Goal: Task Accomplishment & Management: Manage account settings

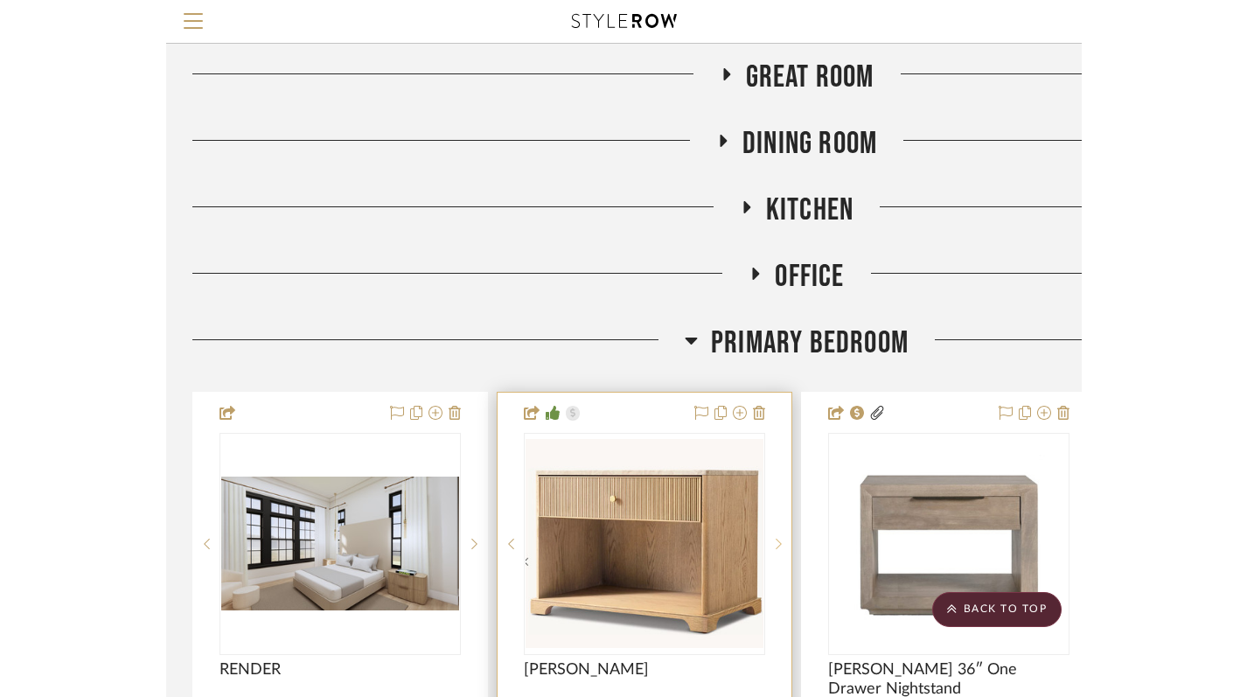
scroll to position [1702, 0]
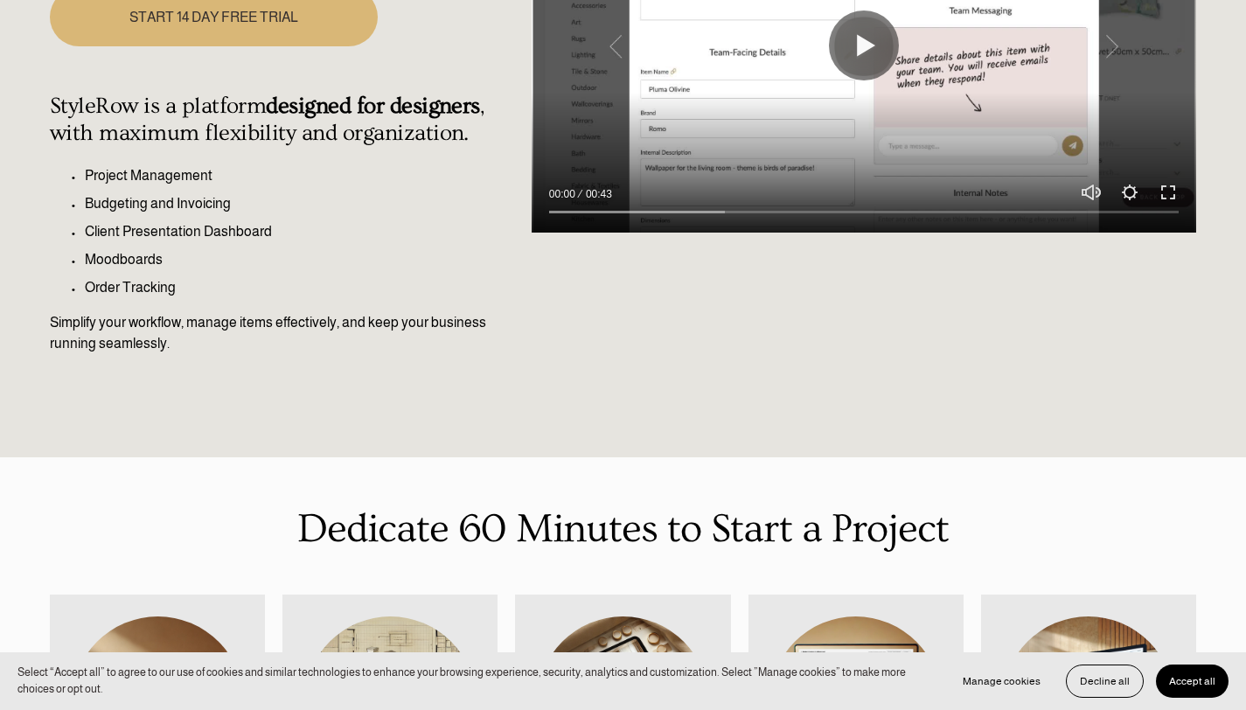
scroll to position [410, 0]
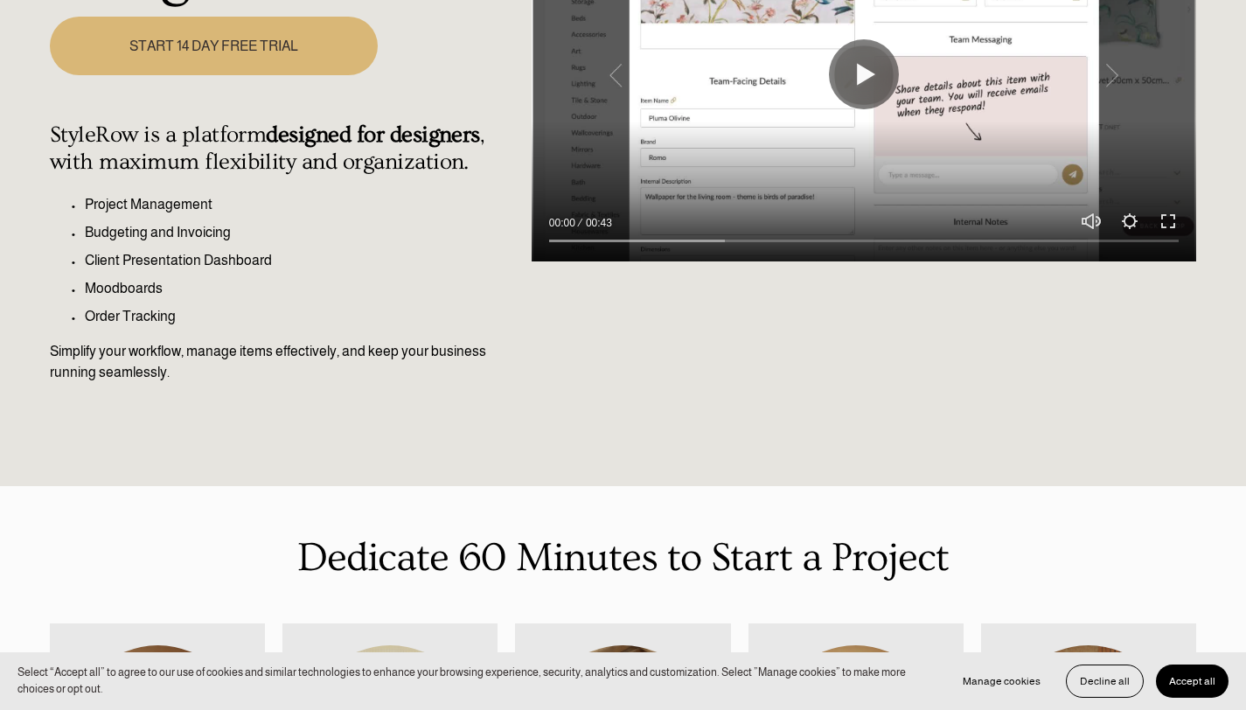
click at [914, 684] on span "Accept all" at bounding box center [1192, 681] width 46 height 12
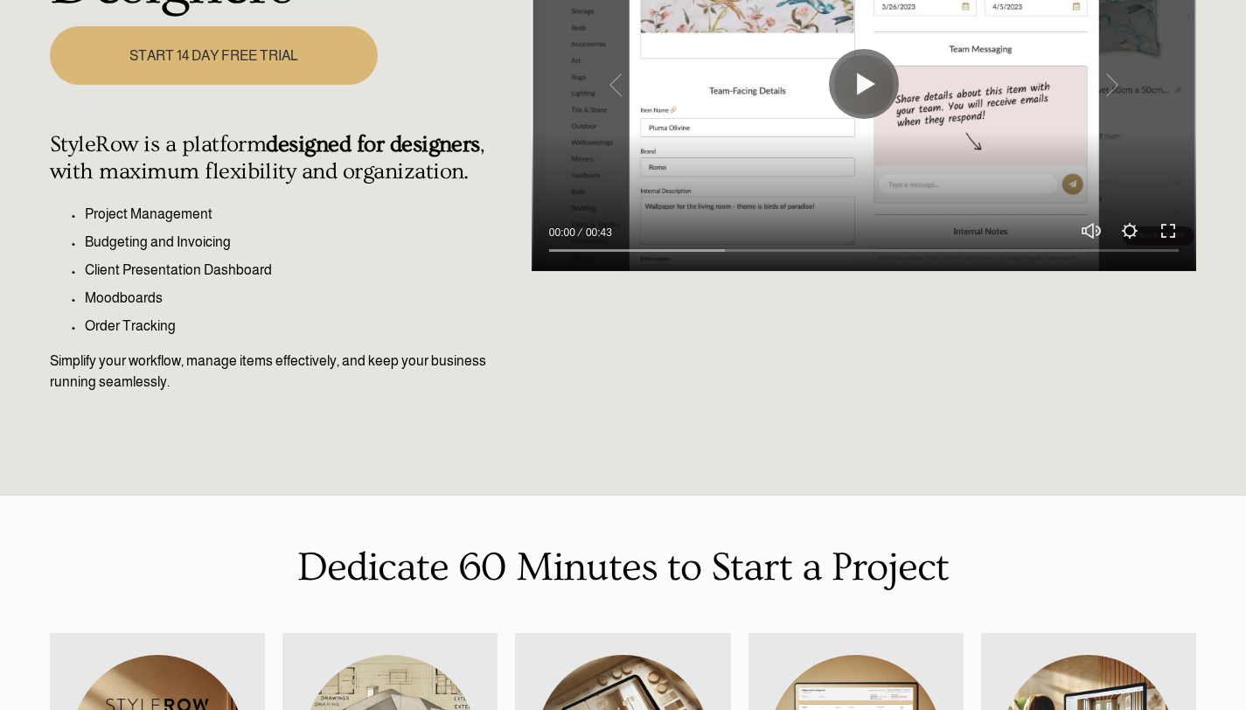
scroll to position [0, 0]
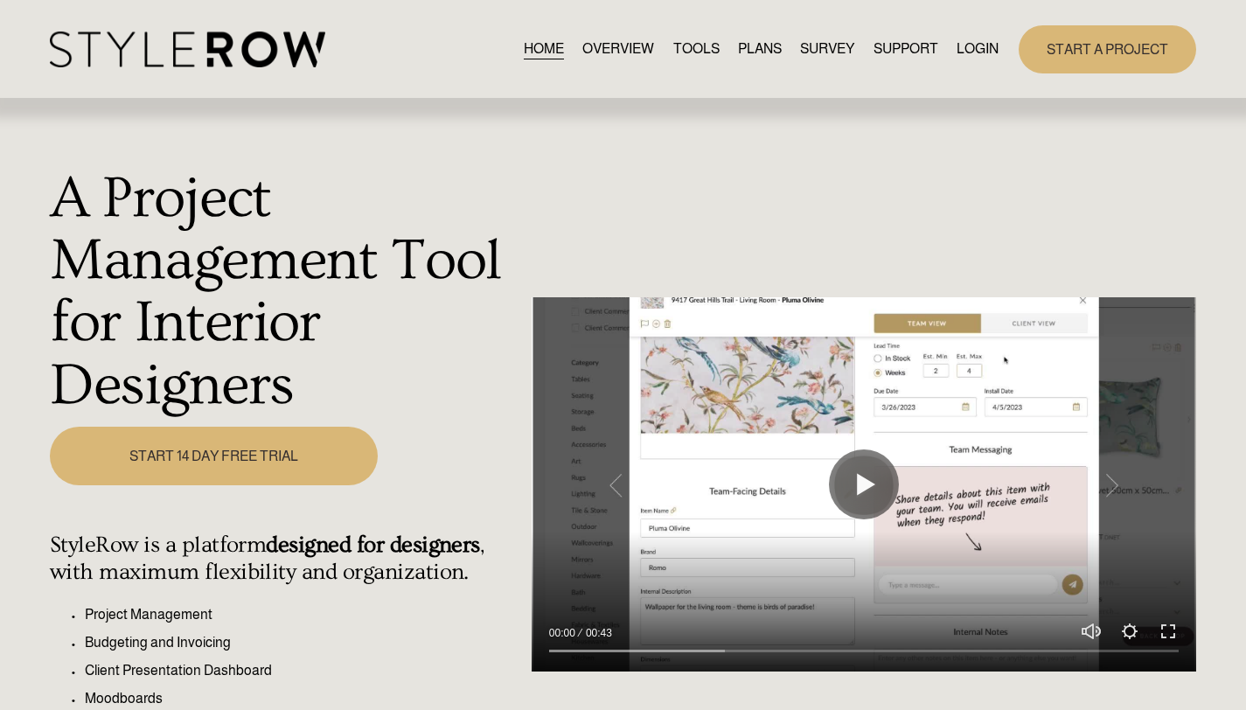
click at [914, 50] on link "LOGIN" at bounding box center [978, 50] width 42 height 24
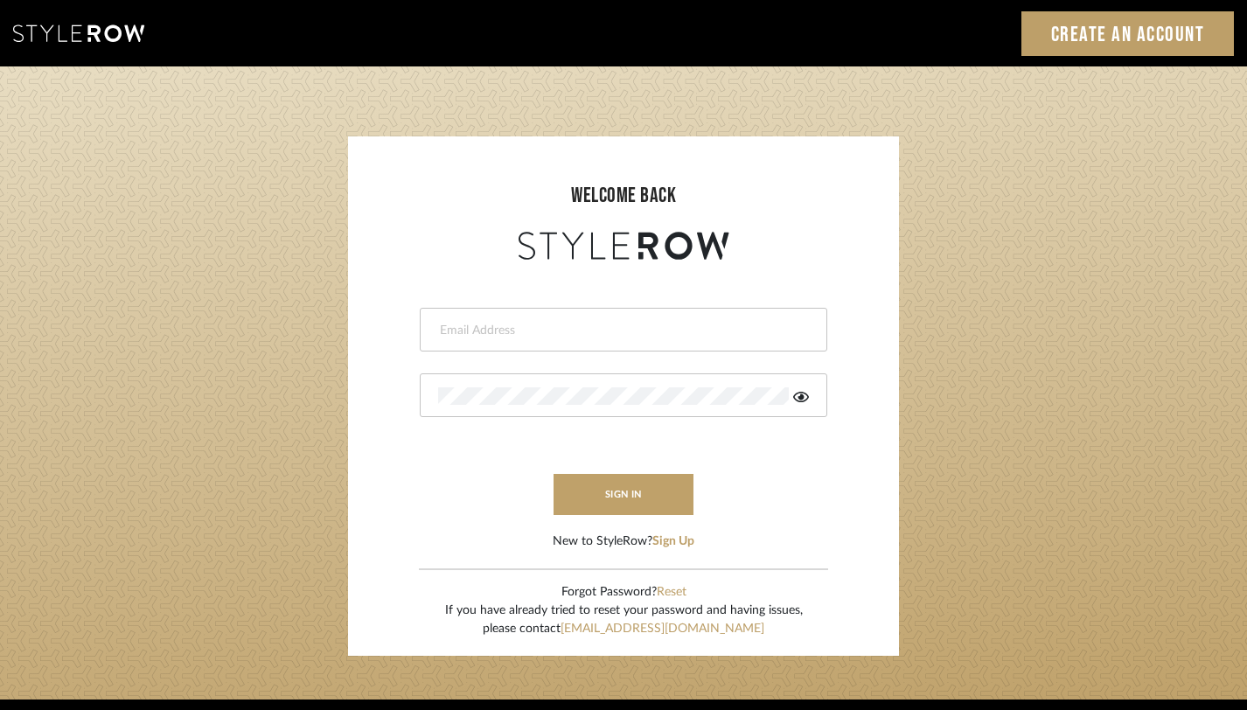
type input "keith@sbhomestagingdesign.com"
click at [525, 343] on div "keith@sbhomestagingdesign.com" at bounding box center [624, 330] width 408 height 44
click at [620, 498] on button "sign in" at bounding box center [624, 494] width 140 height 41
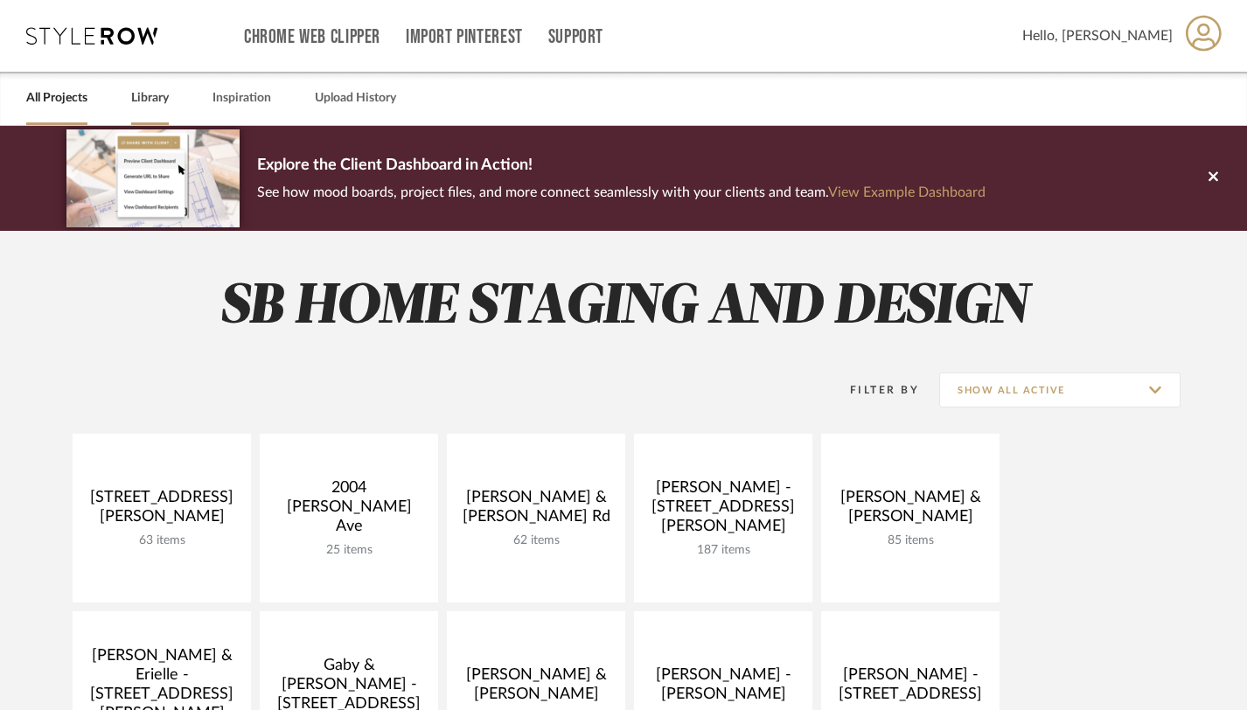
click at [144, 101] on link "Library" at bounding box center [150, 99] width 38 height 24
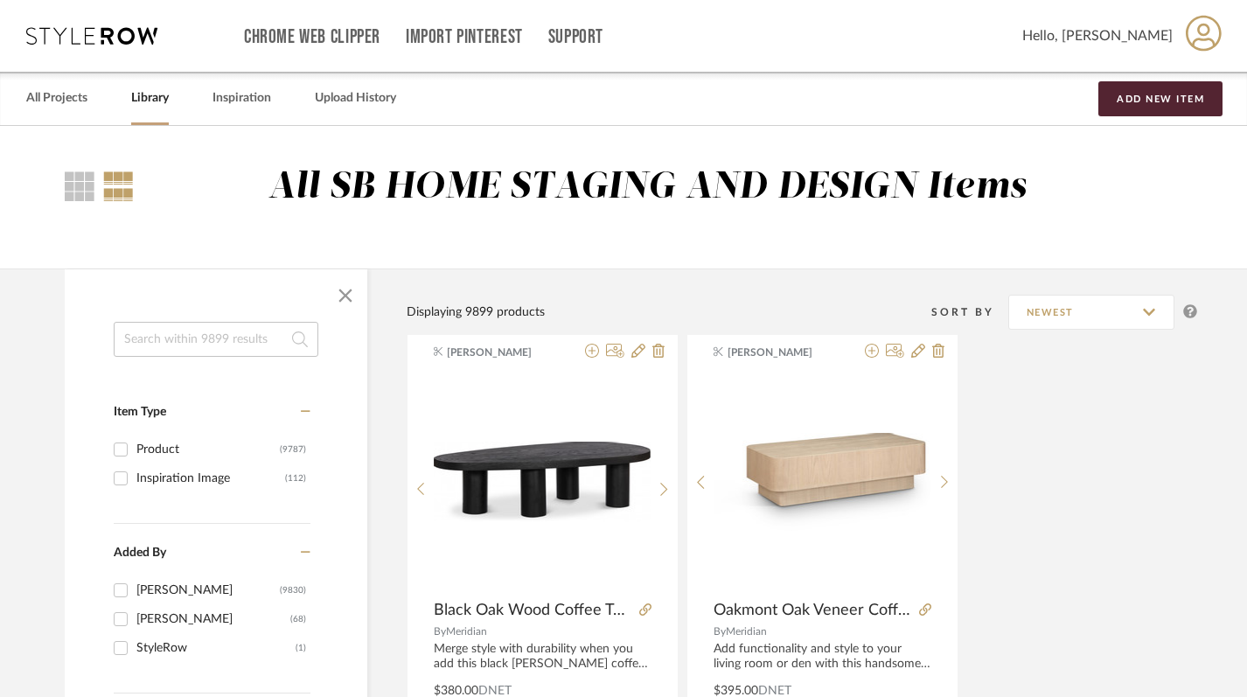
click at [176, 341] on input at bounding box center [216, 339] width 205 height 35
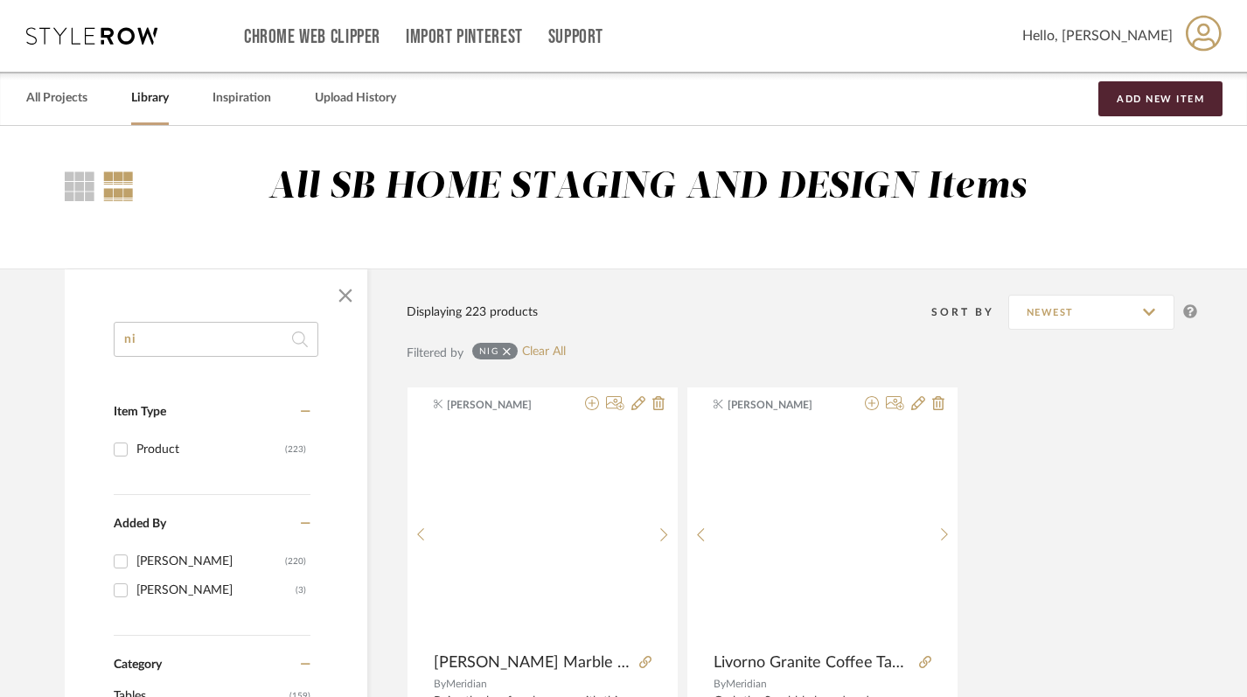
type input "n"
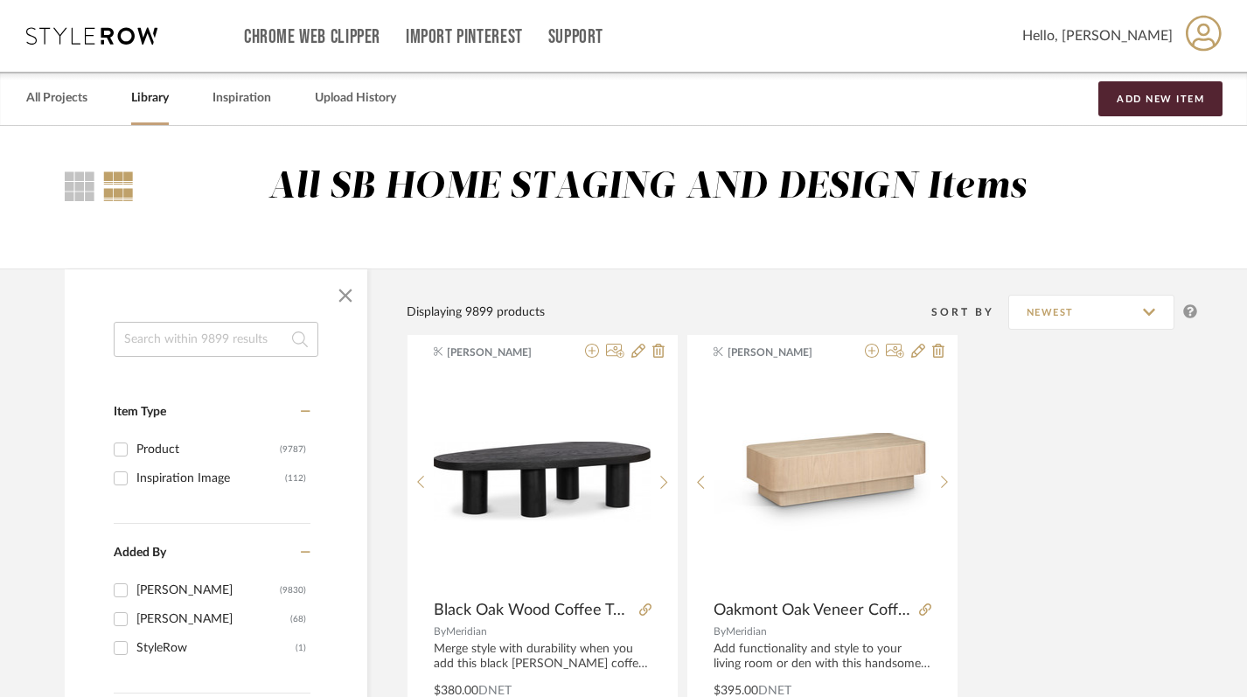
click at [187, 337] on input at bounding box center [216, 339] width 205 height 35
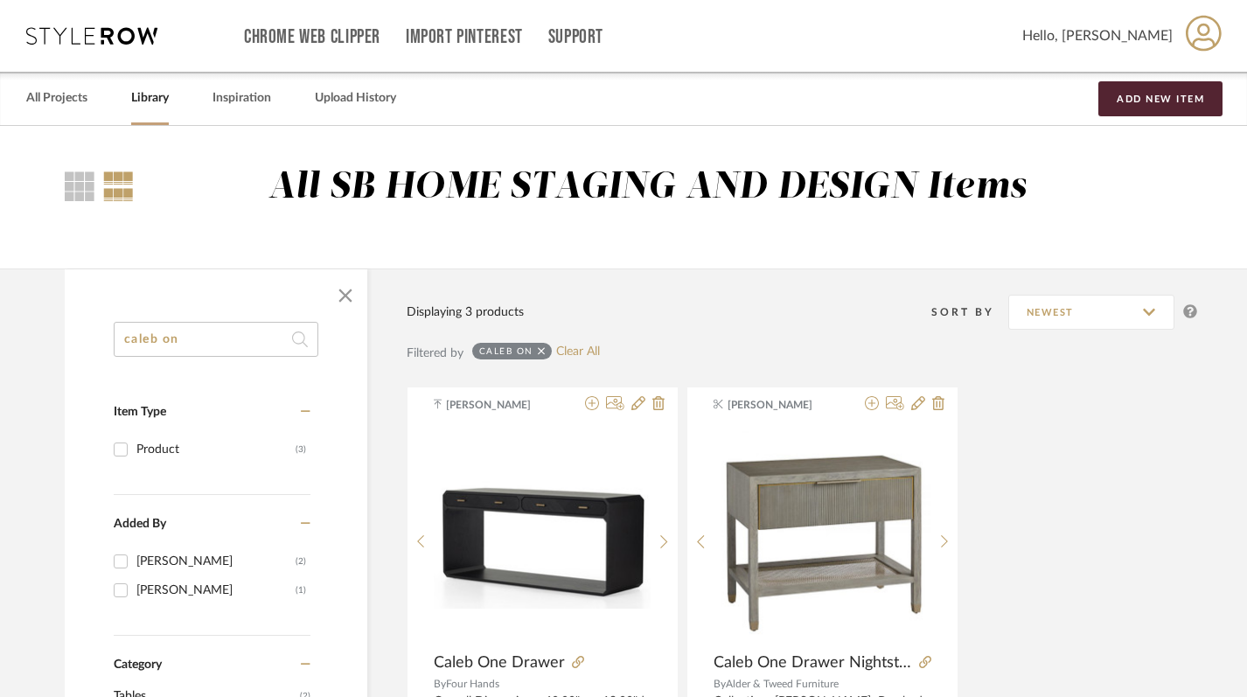
type input "caleb on"
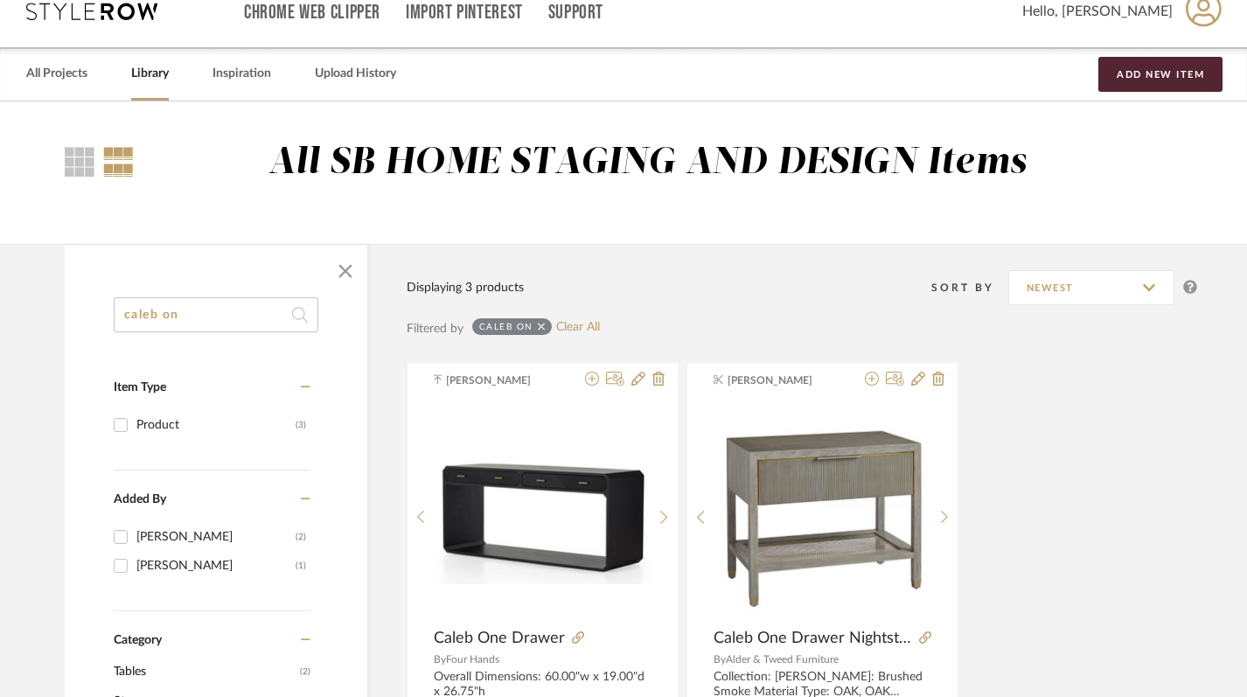
scroll to position [137, 0]
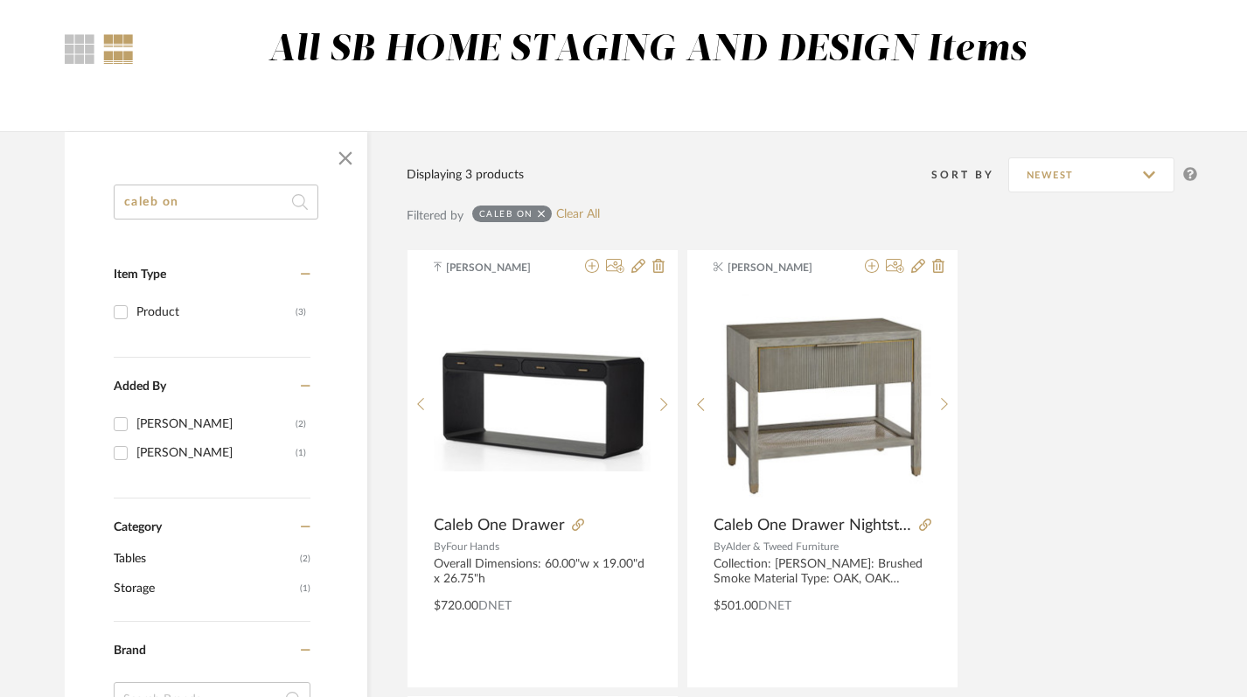
drag, startPoint x: 185, startPoint y: 198, endPoint x: 72, endPoint y: 184, distance: 113.7
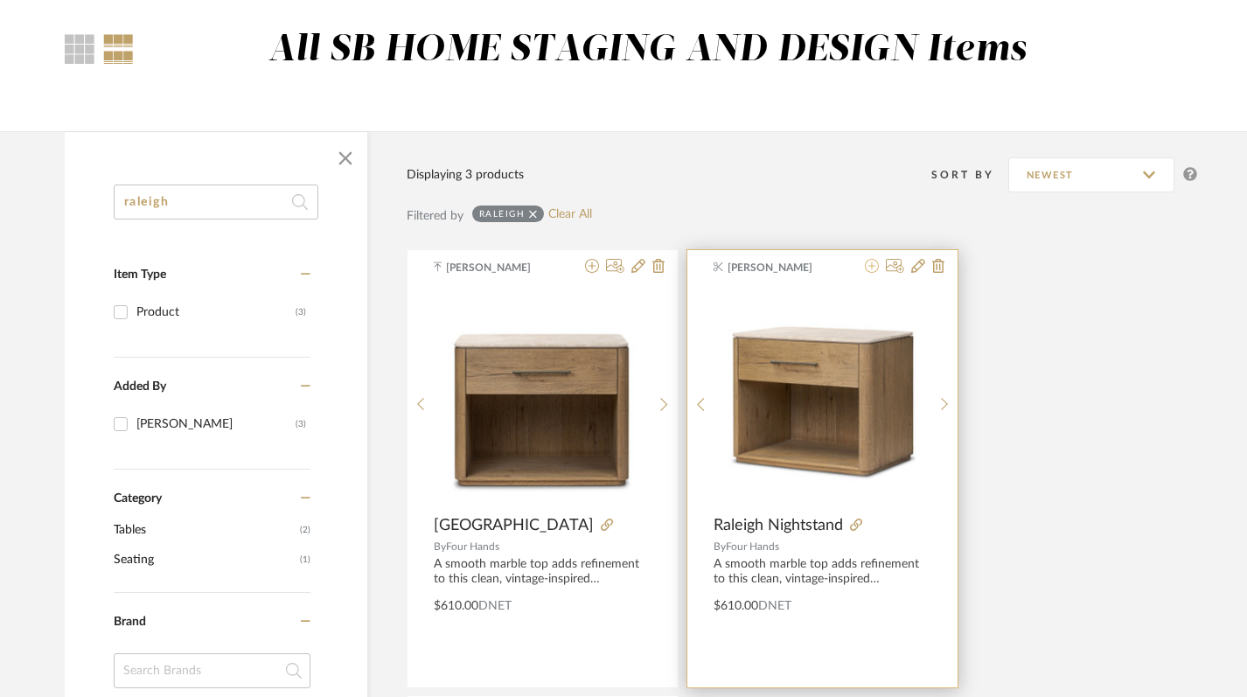
click at [871, 268] on icon at bounding box center [872, 266] width 14 height 14
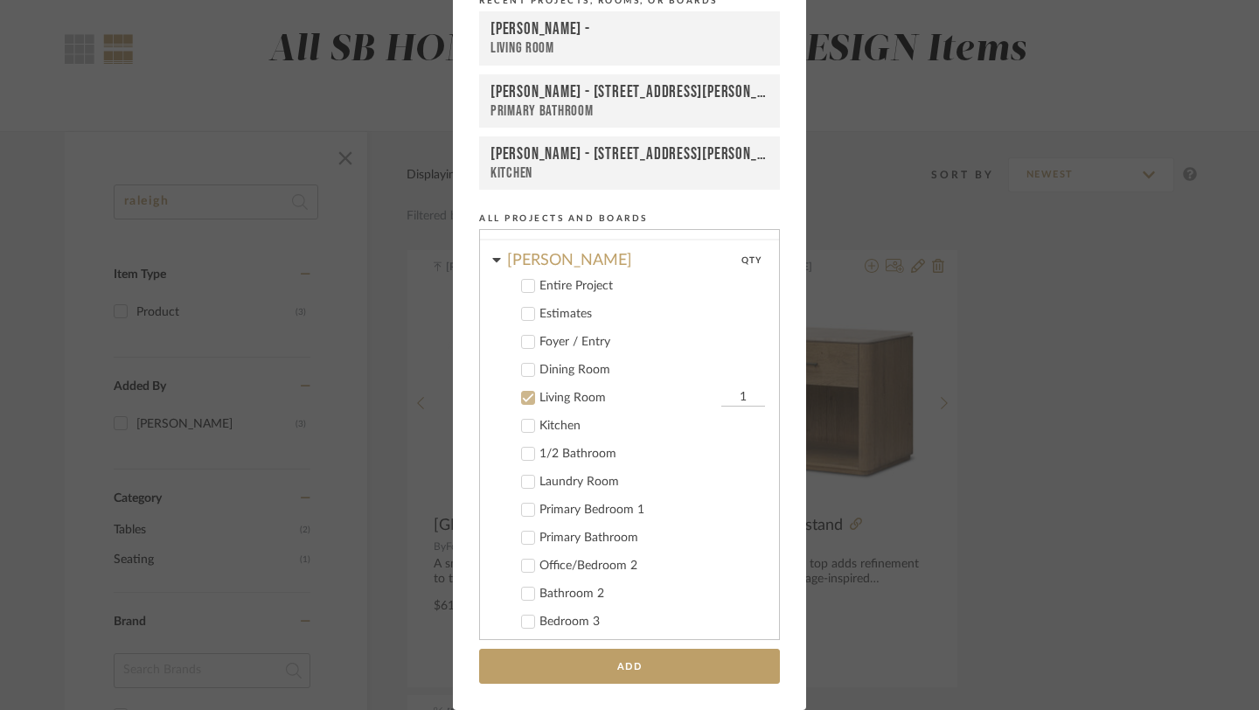
scroll to position [835, 0]
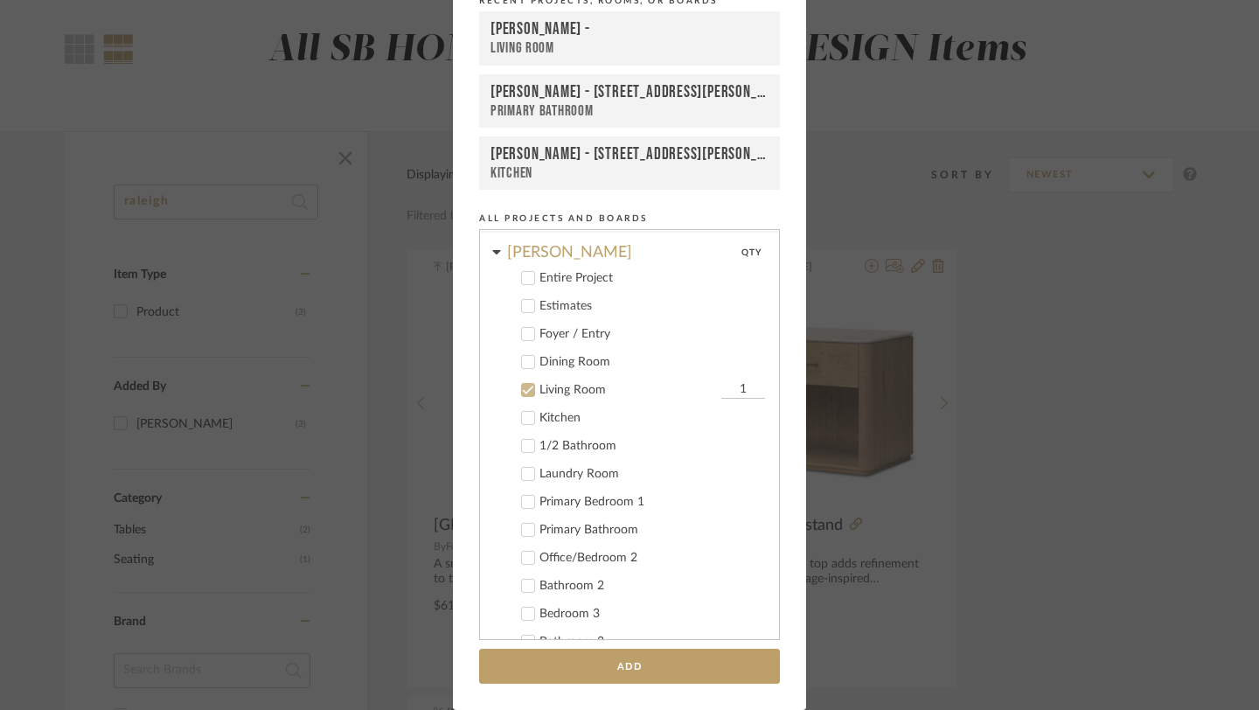
click at [526, 392] on icon at bounding box center [528, 390] width 12 height 12
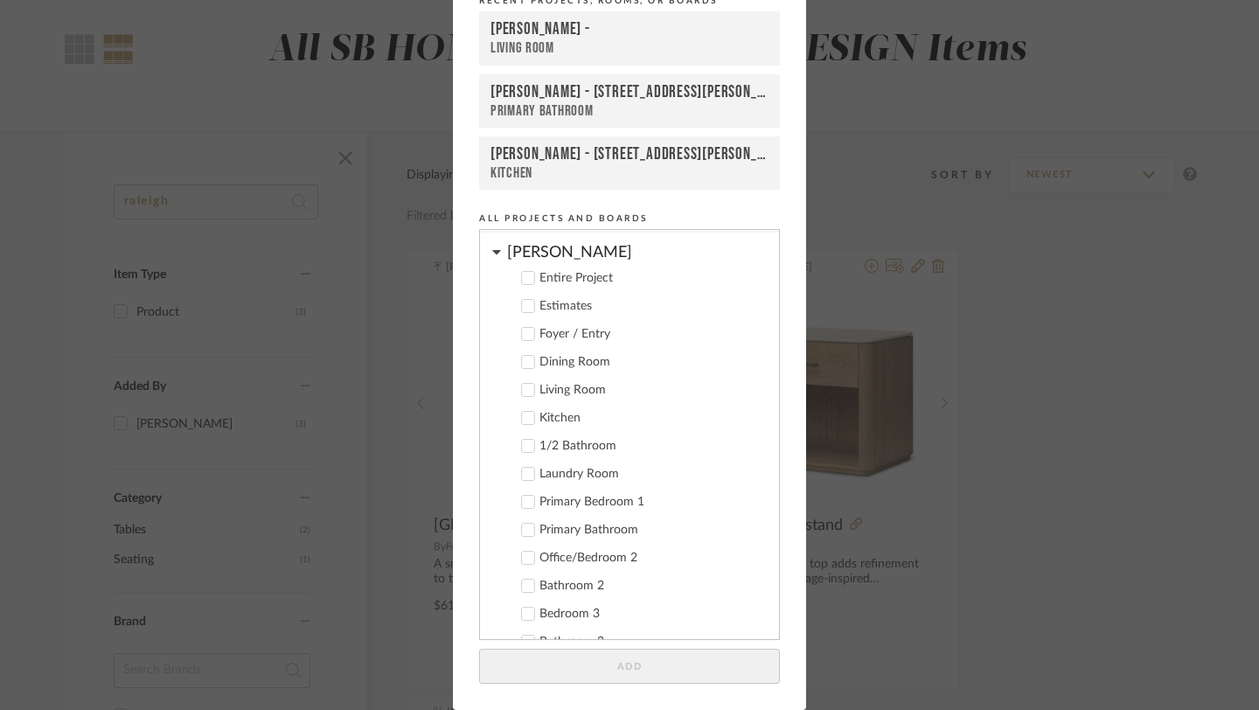
scroll to position [80, 0]
click at [492, 254] on icon at bounding box center [496, 252] width 8 height 4
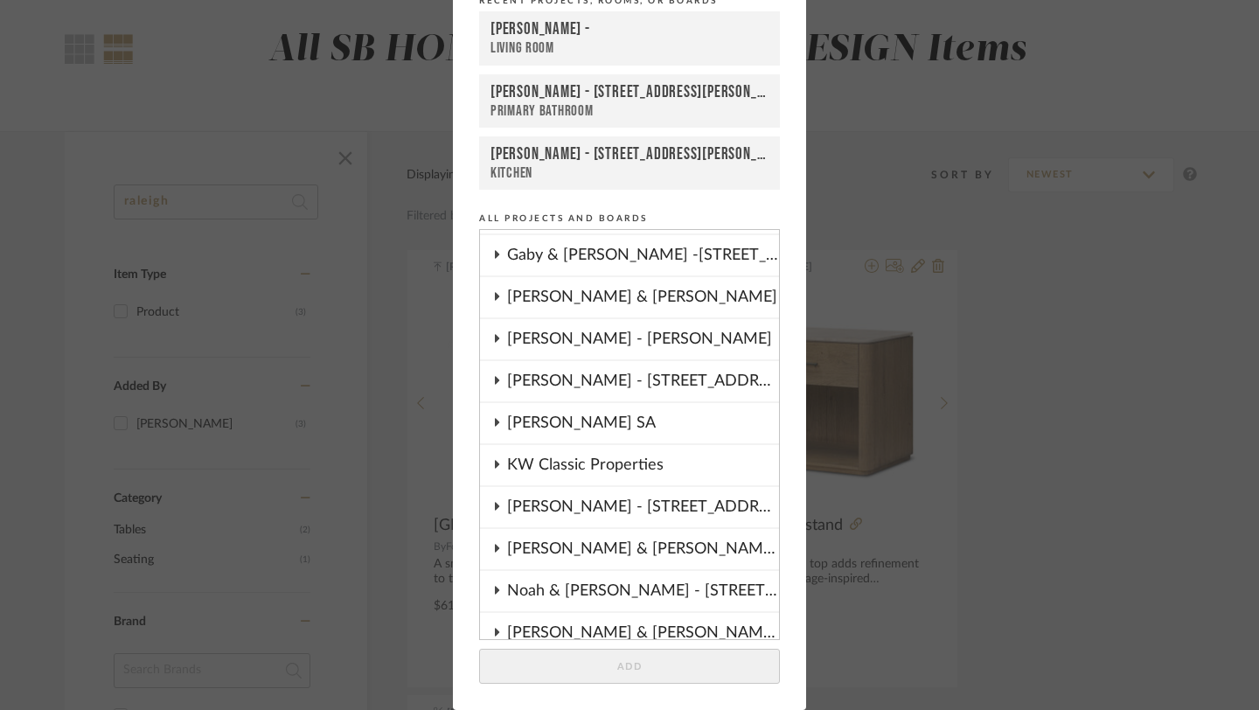
scroll to position [283, 0]
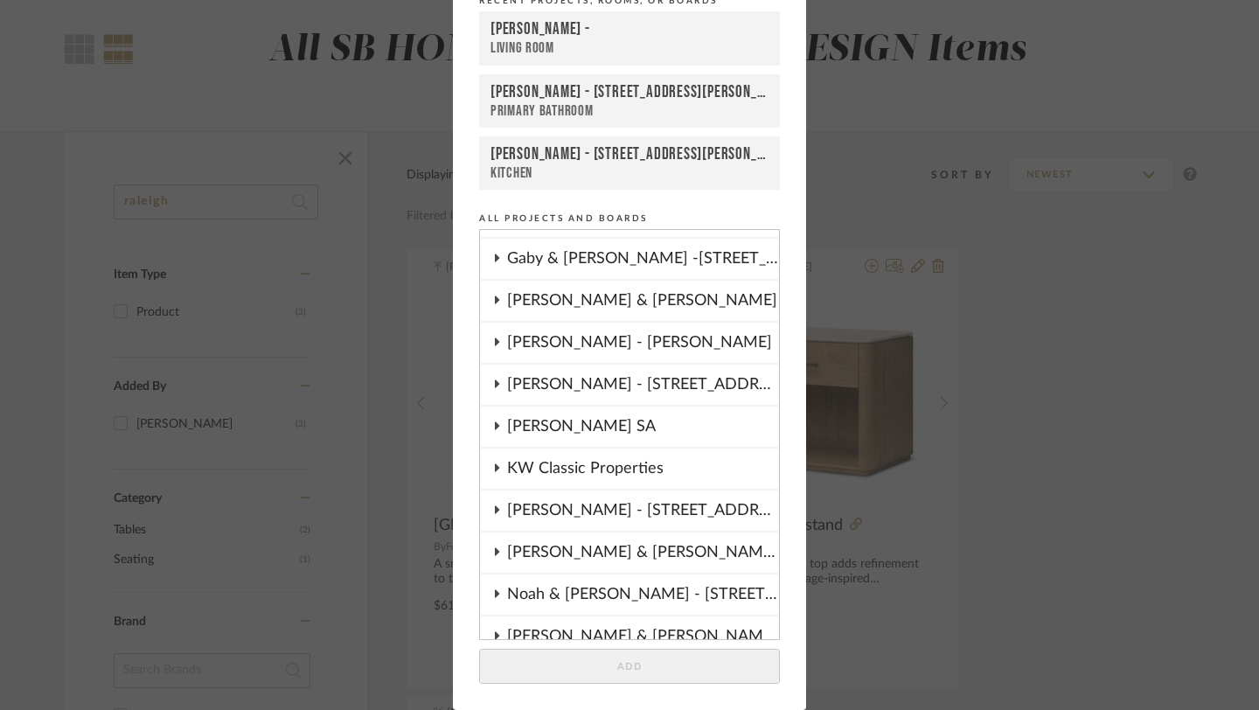
click at [592, 302] on div "JARED & CARLY" at bounding box center [643, 301] width 272 height 40
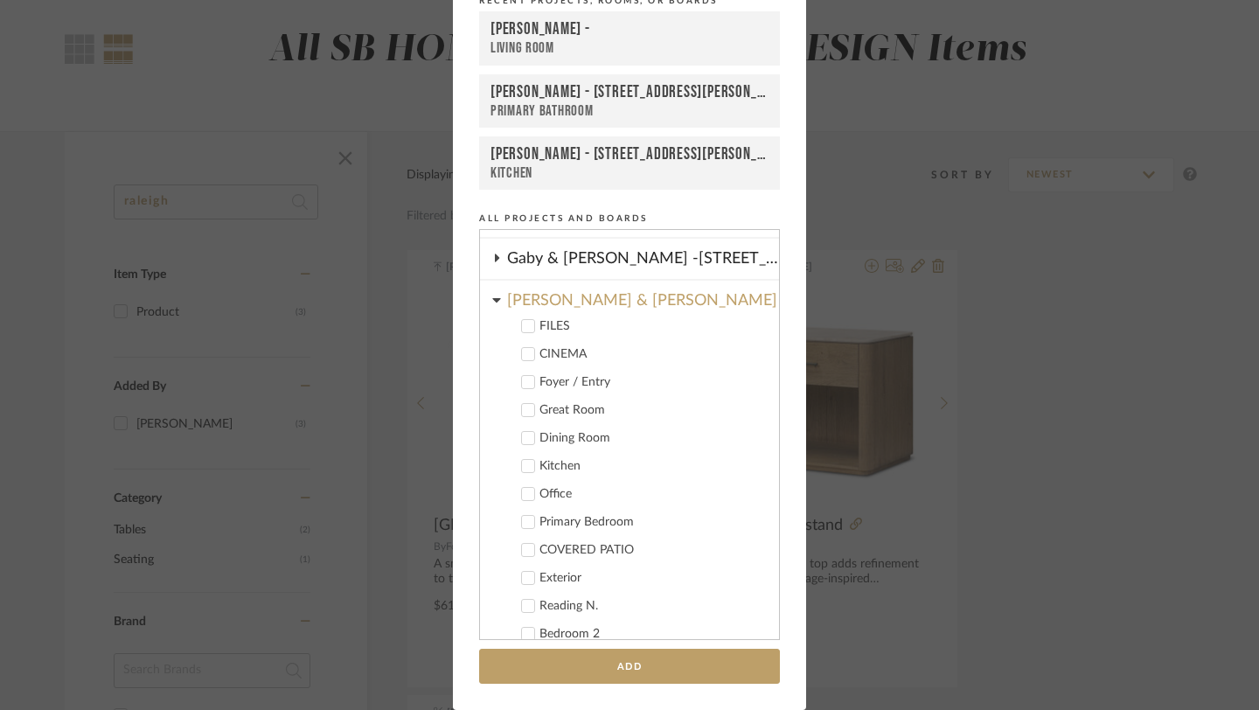
click at [522, 526] on icon at bounding box center [528, 522] width 12 height 12
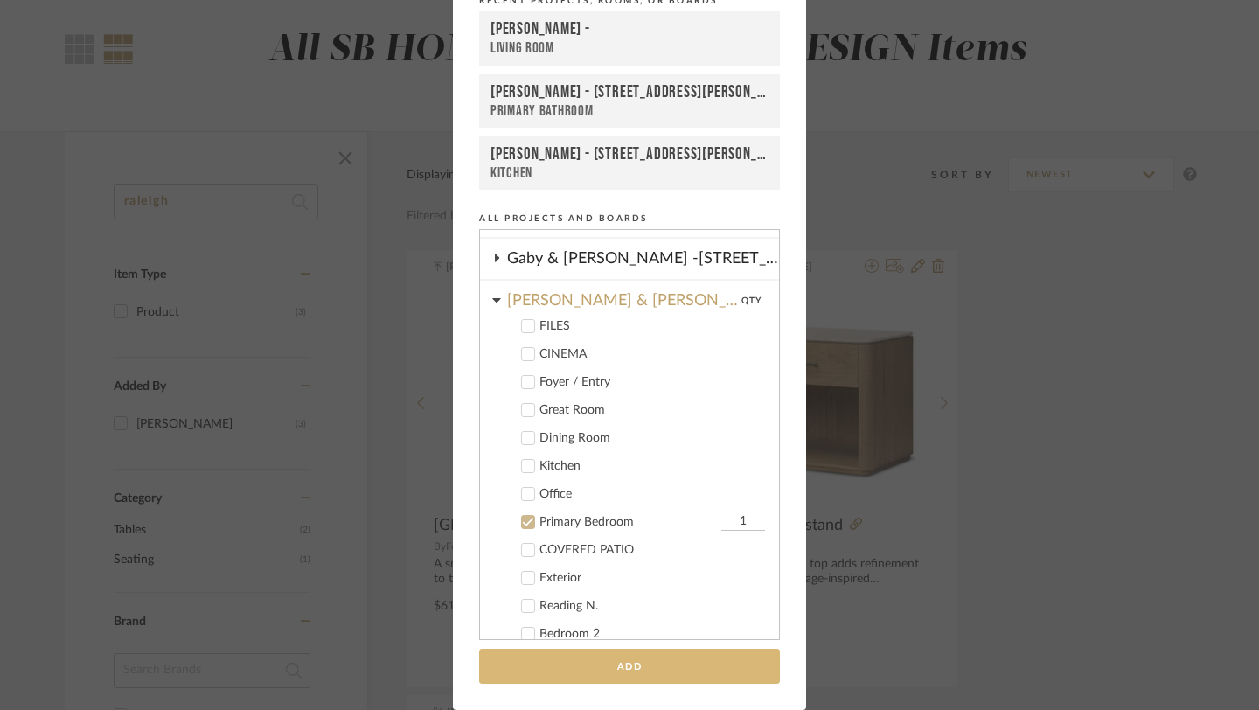
click at [582, 670] on button "Add" at bounding box center [629, 667] width 301 height 36
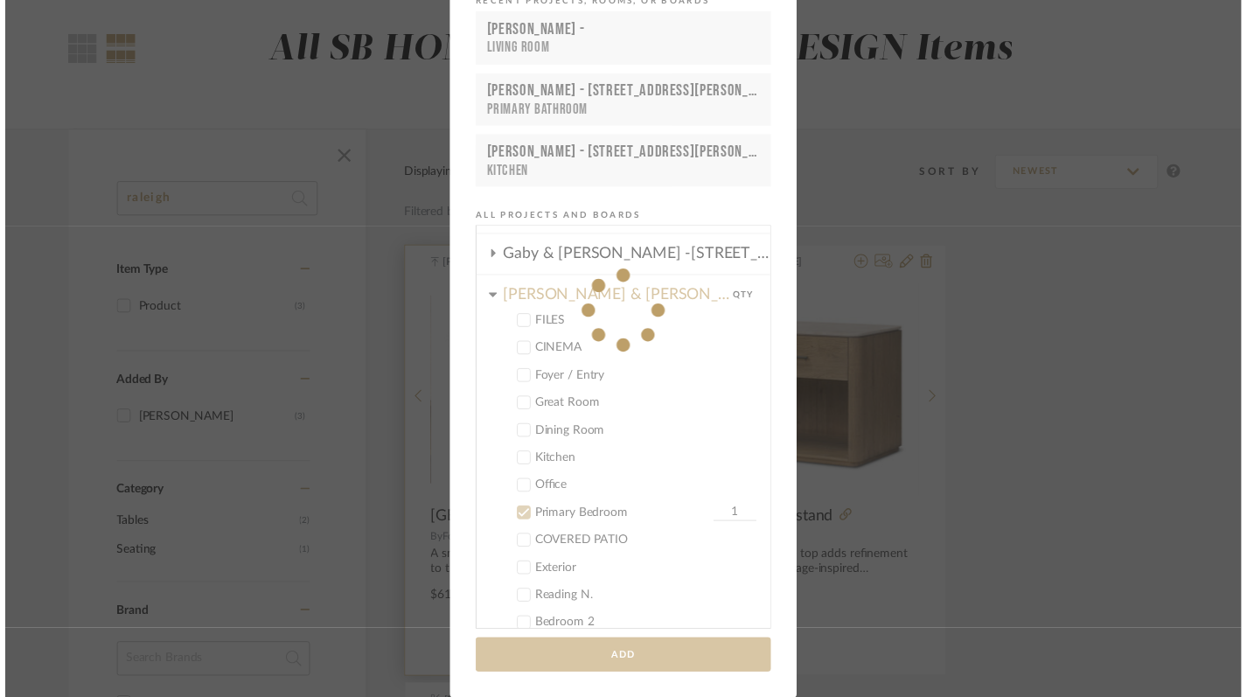
scroll to position [137, 0]
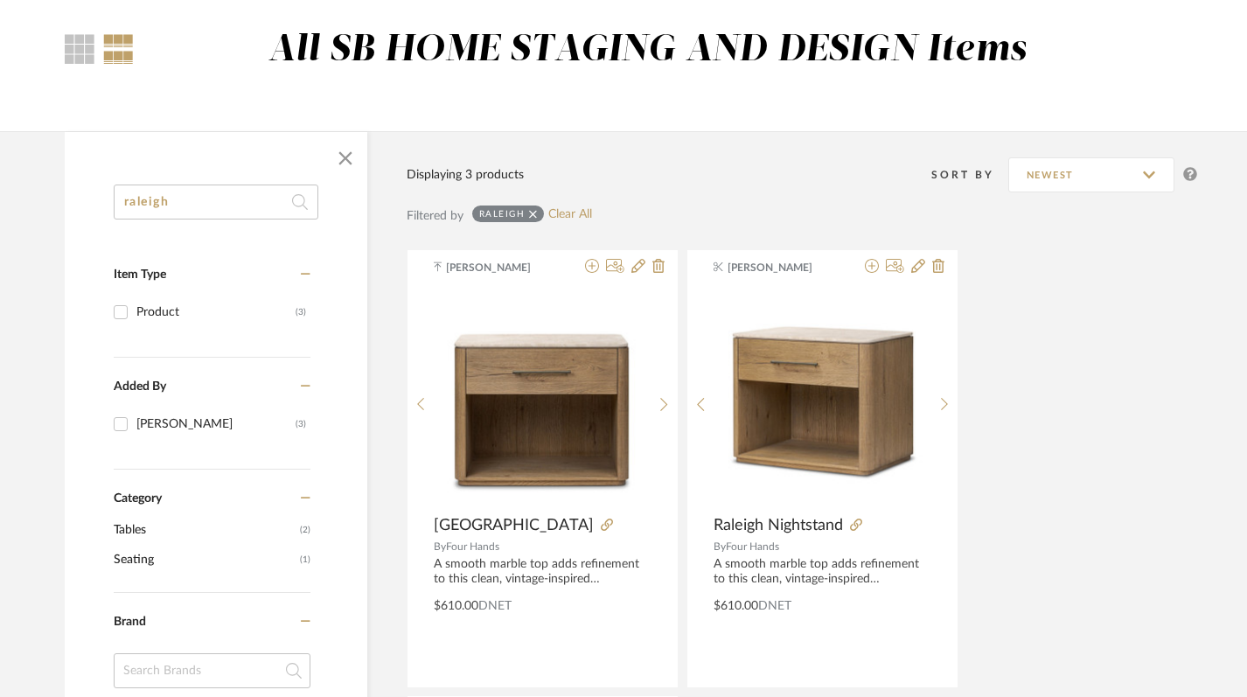
drag, startPoint x: 199, startPoint y: 203, endPoint x: 66, endPoint y: 198, distance: 132.1
click at [66, 198] on div "raleigh Item Type Product (3) Added By Keith Benham (3) Category Tables (2) Sea…" at bounding box center [216, 691] width 303 height 1013
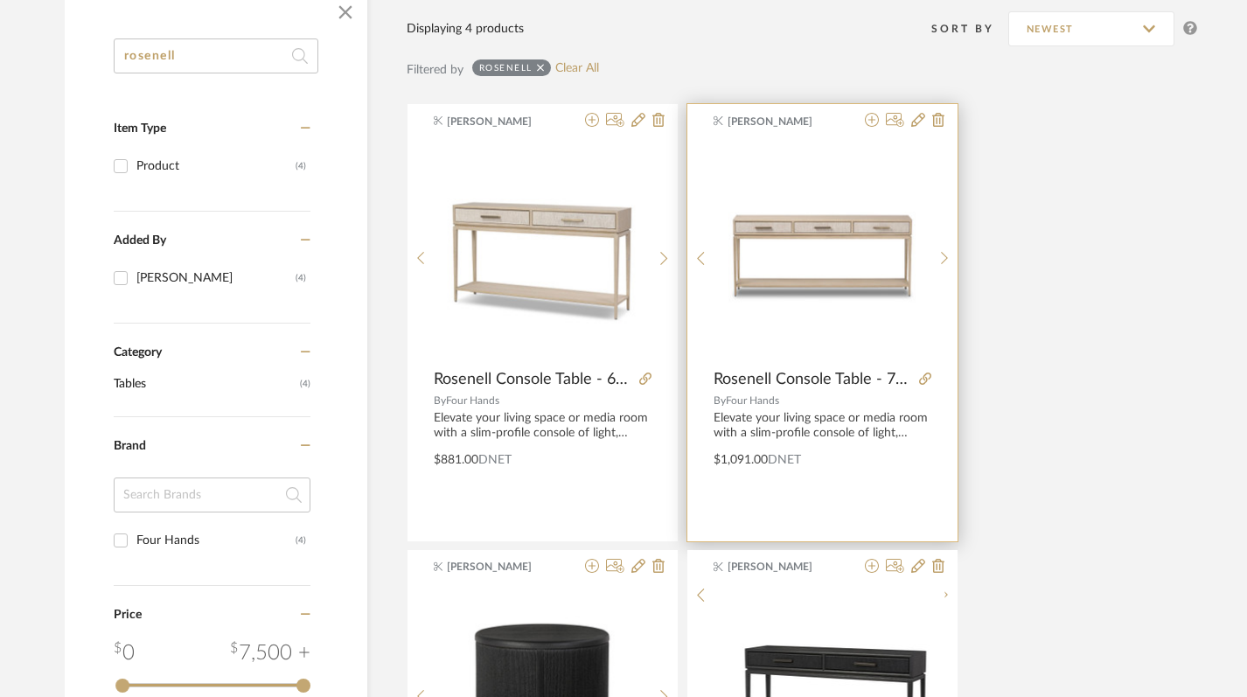
scroll to position [75, 0]
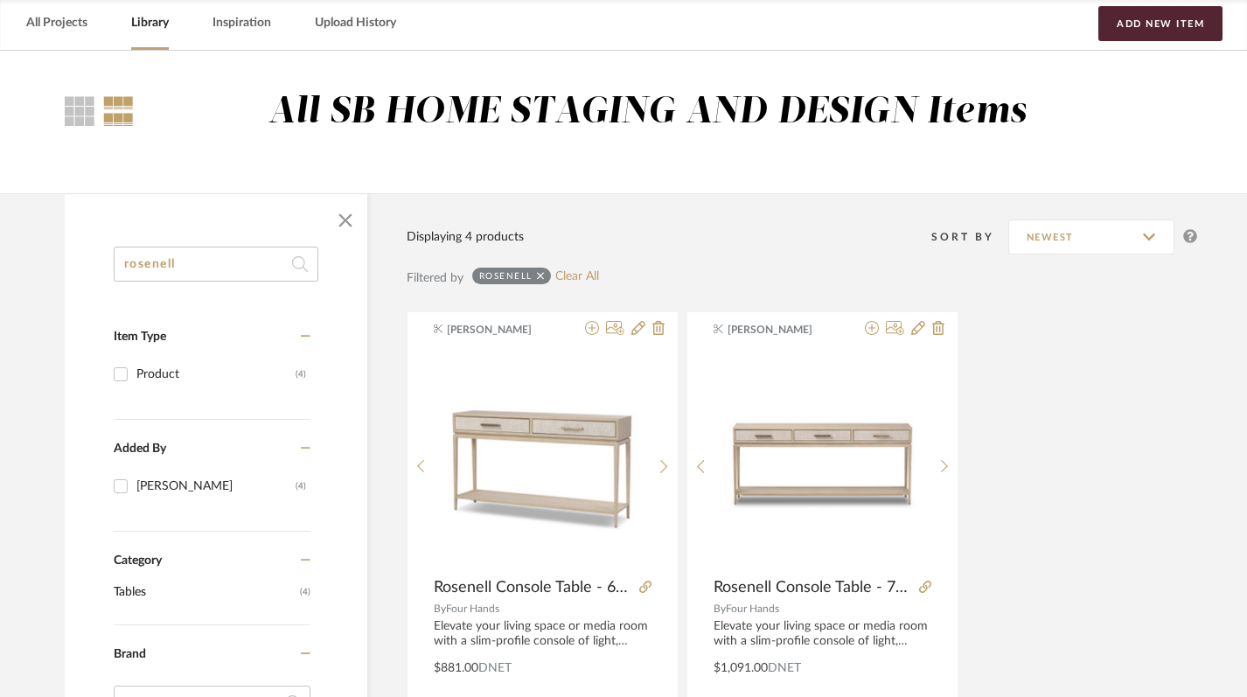
drag, startPoint x: 180, startPoint y: 262, endPoint x: 24, endPoint y: 264, distance: 155.7
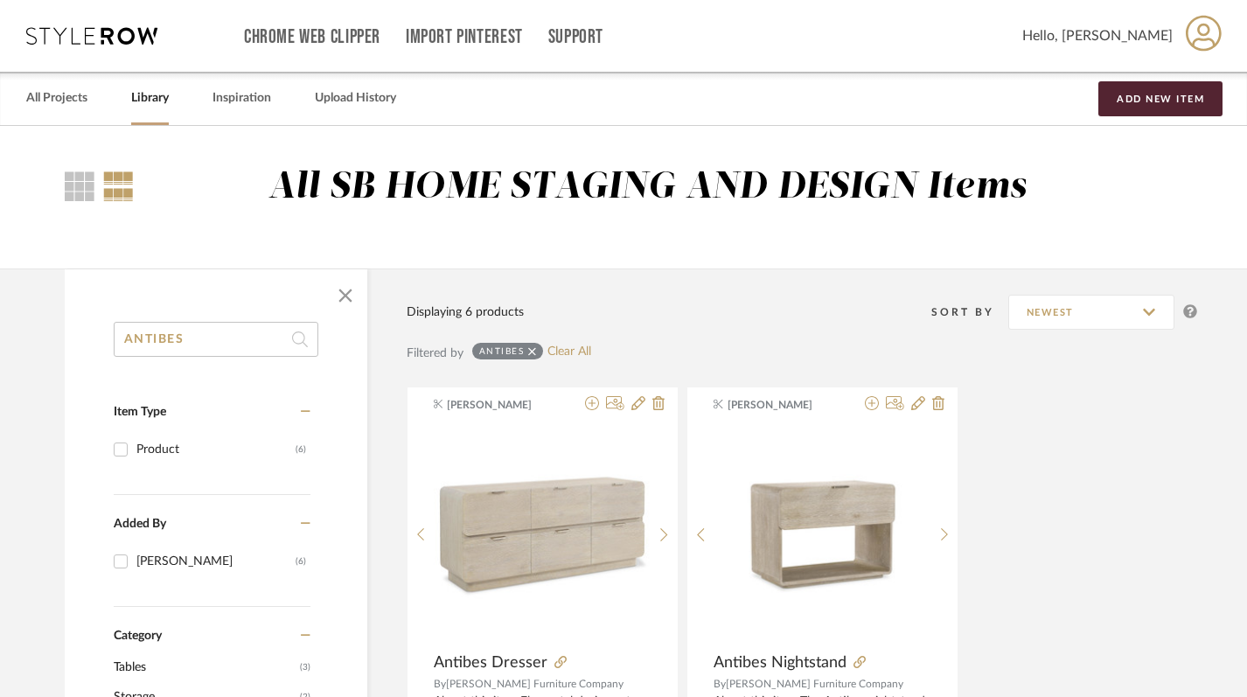
drag, startPoint x: 185, startPoint y: 343, endPoint x: 83, endPoint y: 328, distance: 102.5
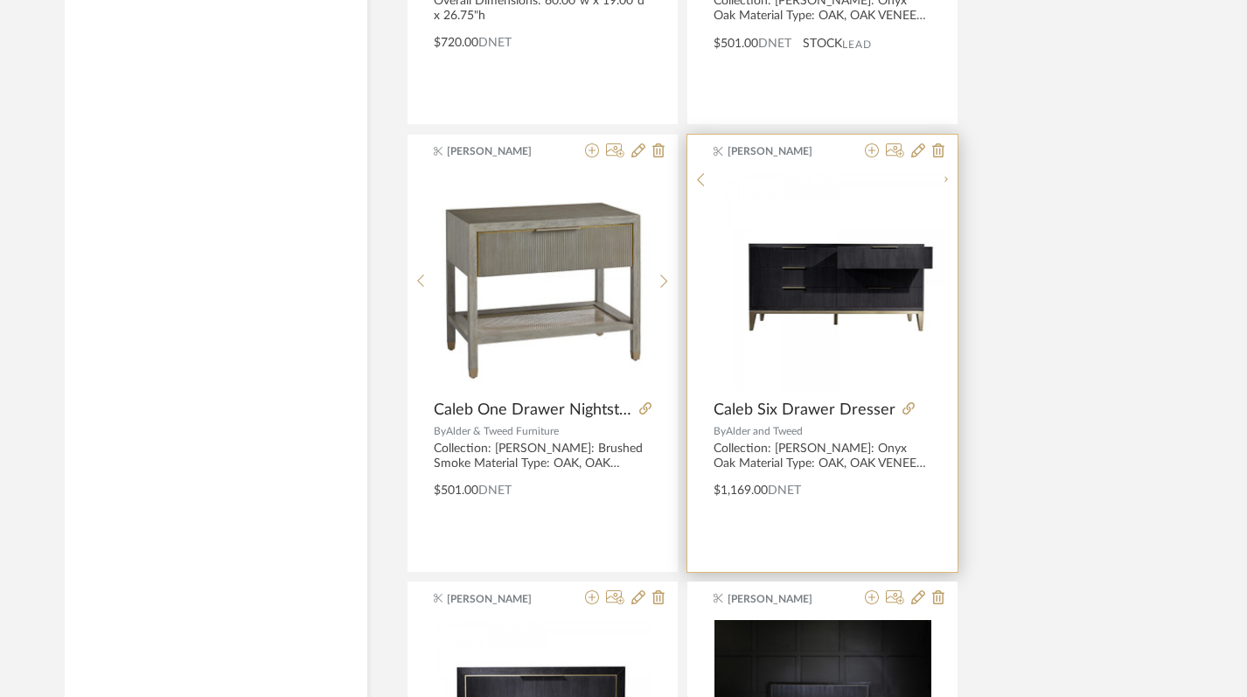
scroll to position [2488, 0]
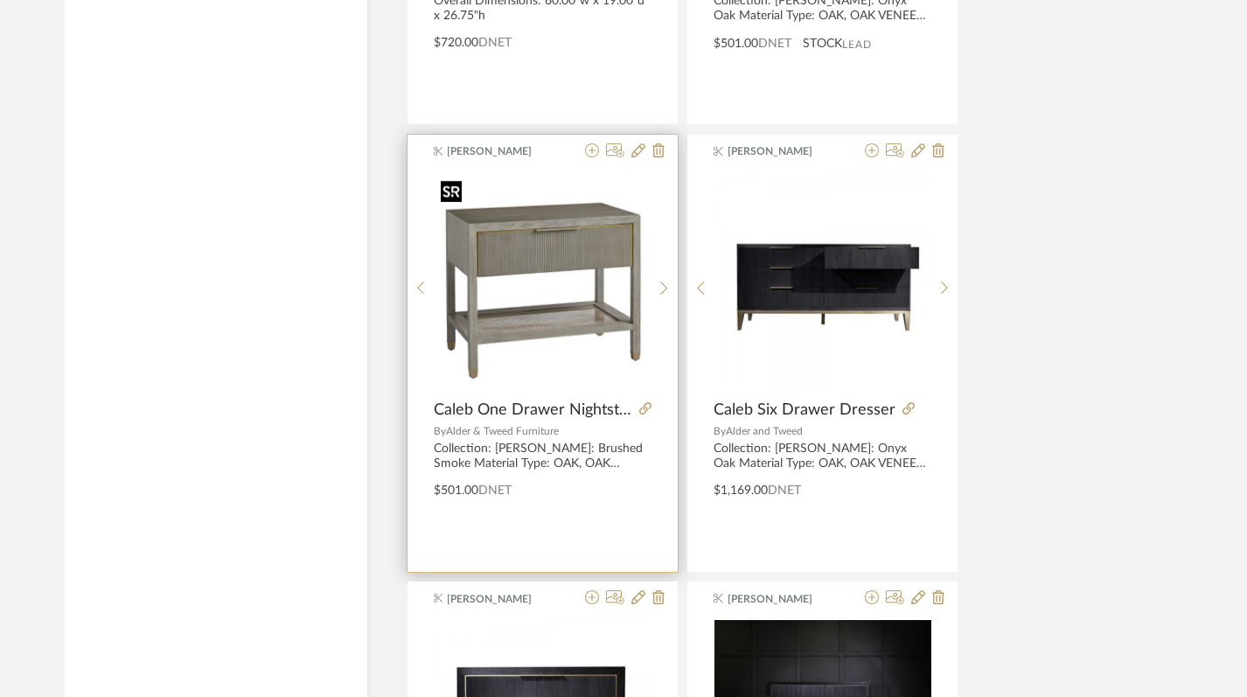
click at [537, 251] on img "0" at bounding box center [542, 281] width 217 height 217
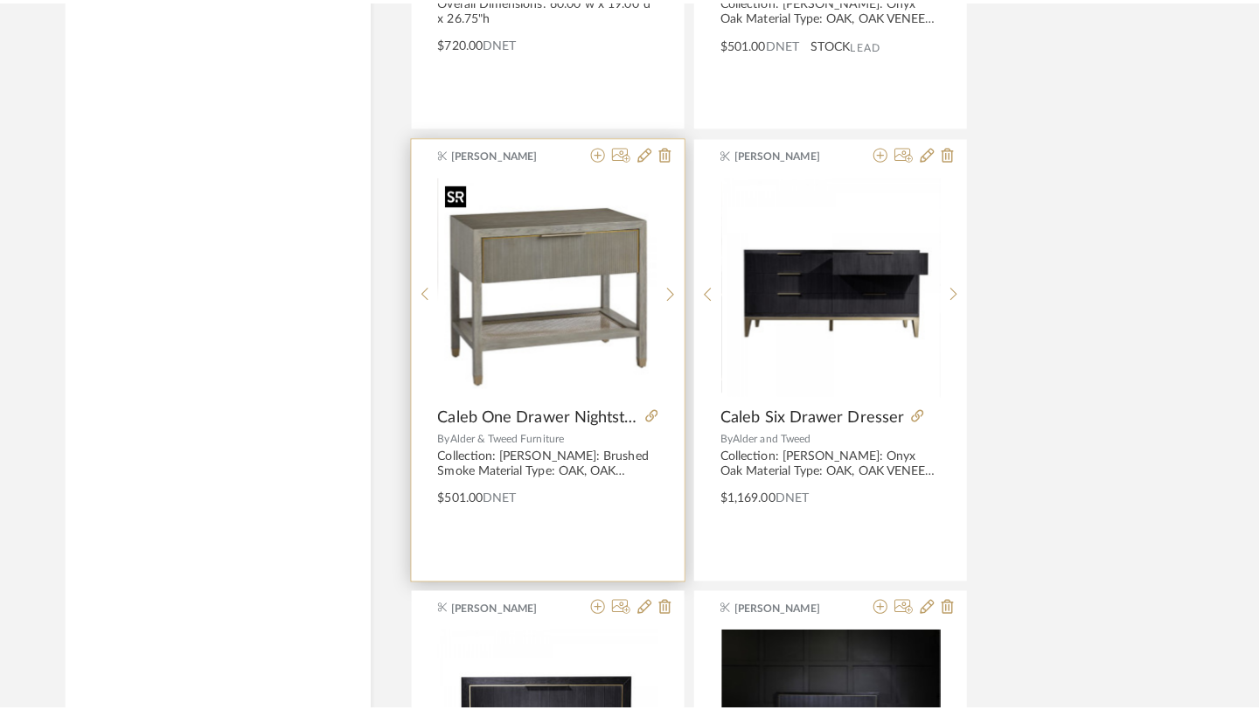
scroll to position [0, 0]
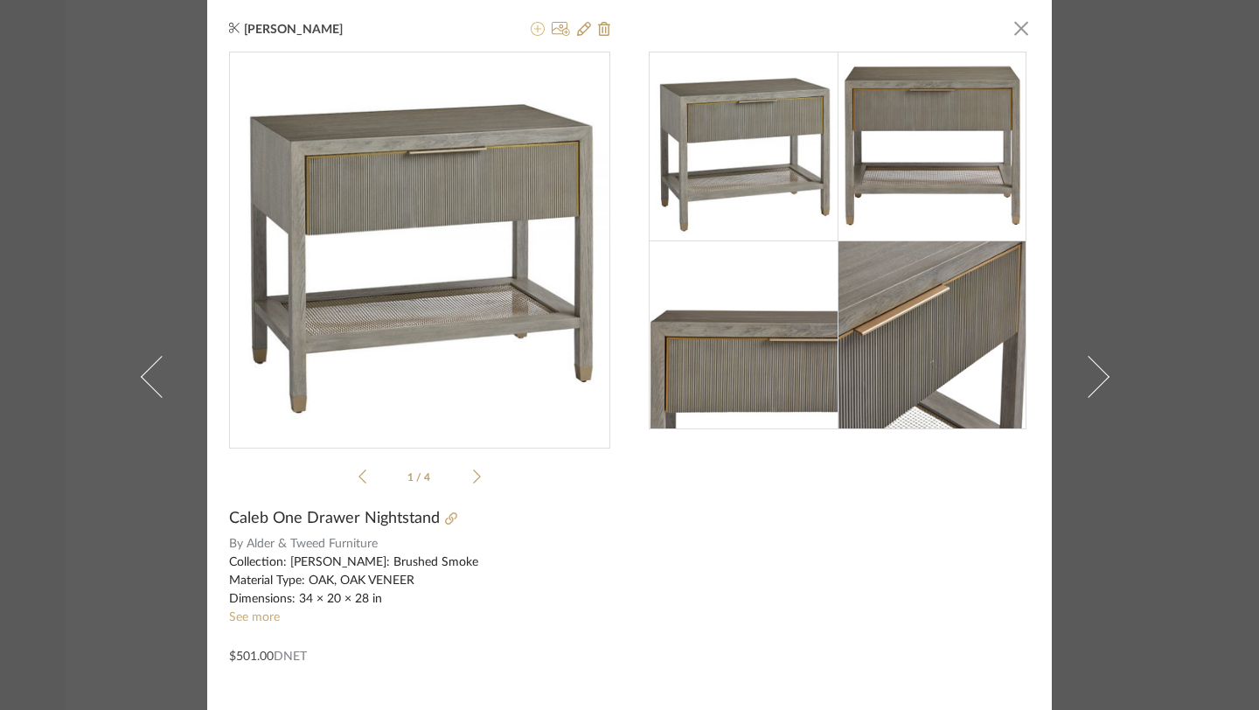
click at [531, 30] on icon at bounding box center [538, 29] width 14 height 14
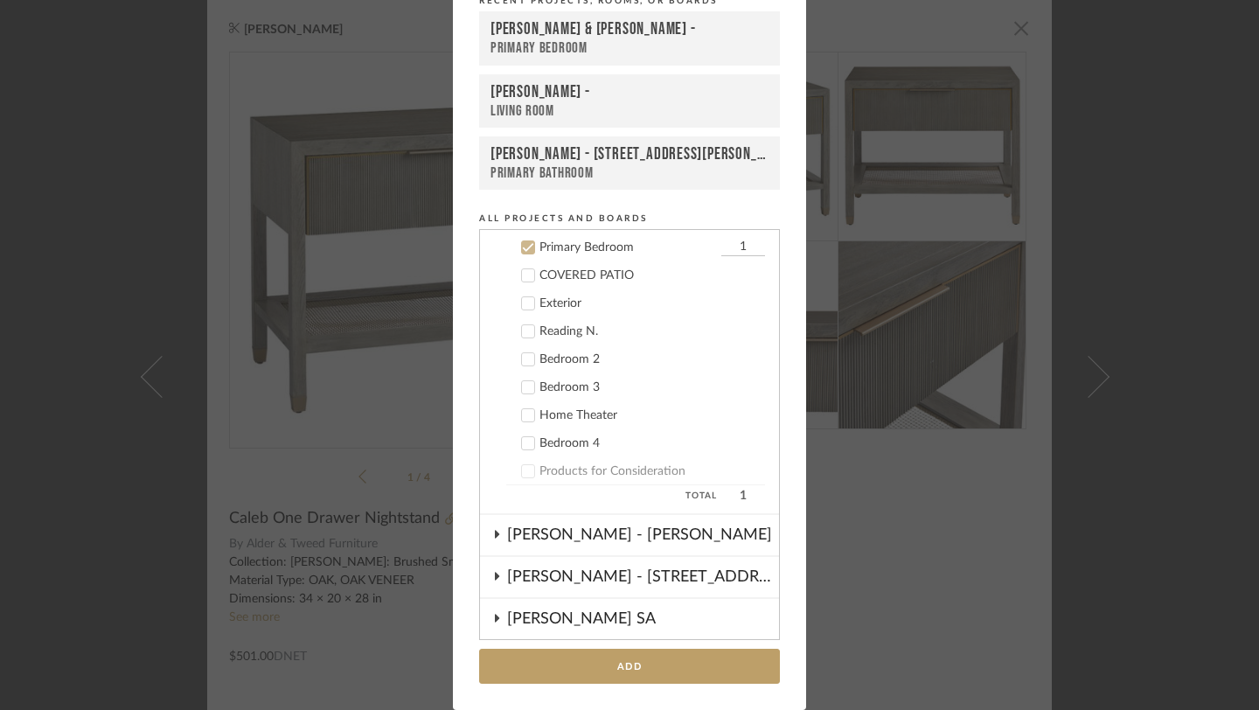
scroll to position [561, 0]
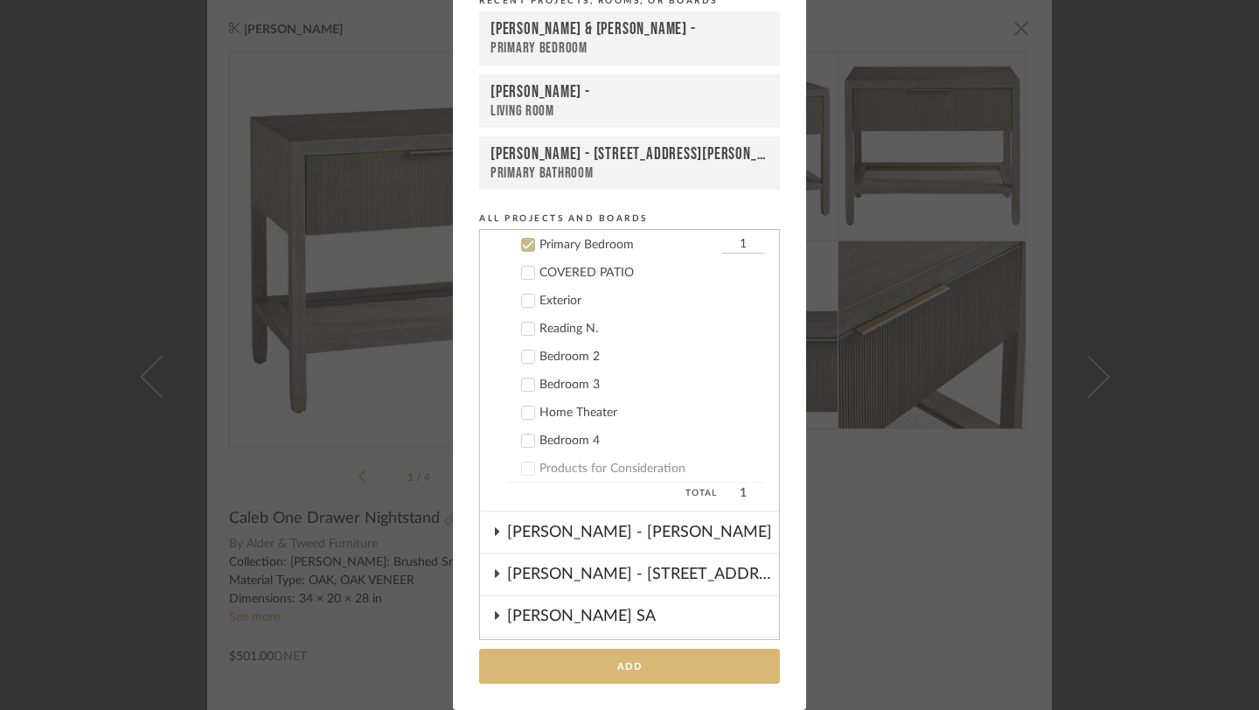
click at [656, 667] on button "Add" at bounding box center [629, 667] width 301 height 36
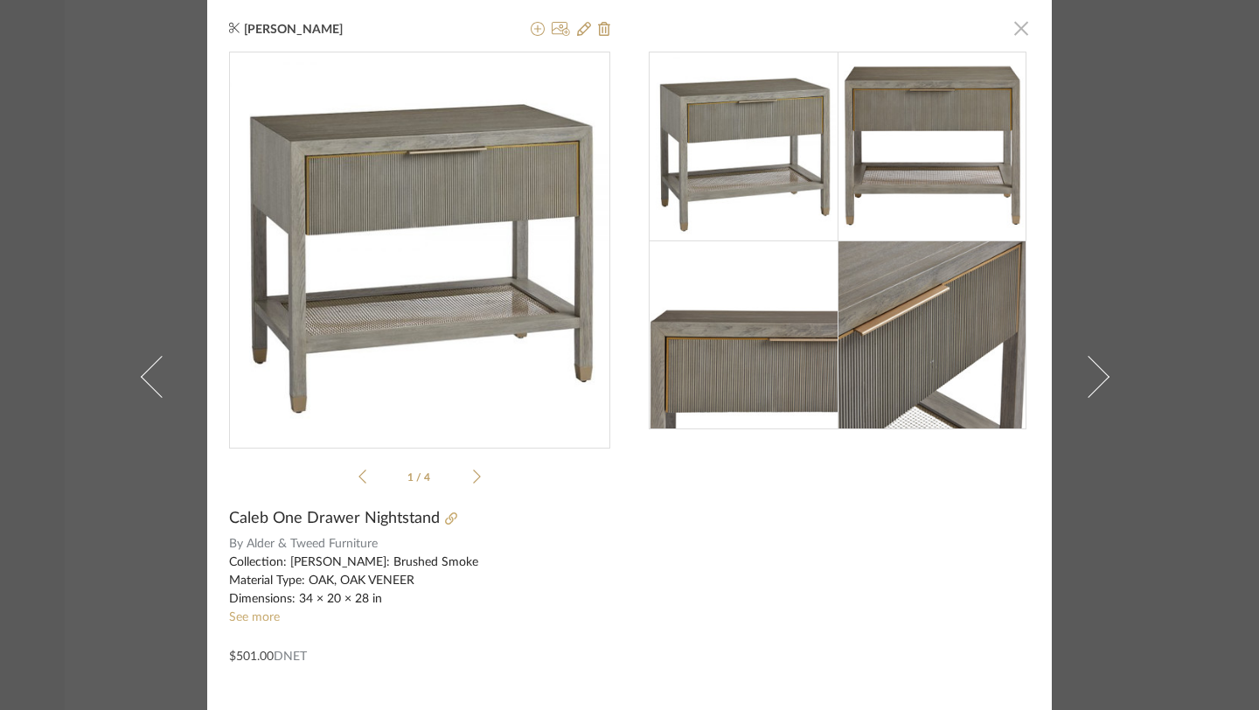
click at [1013, 33] on span "button" at bounding box center [1021, 27] width 35 height 35
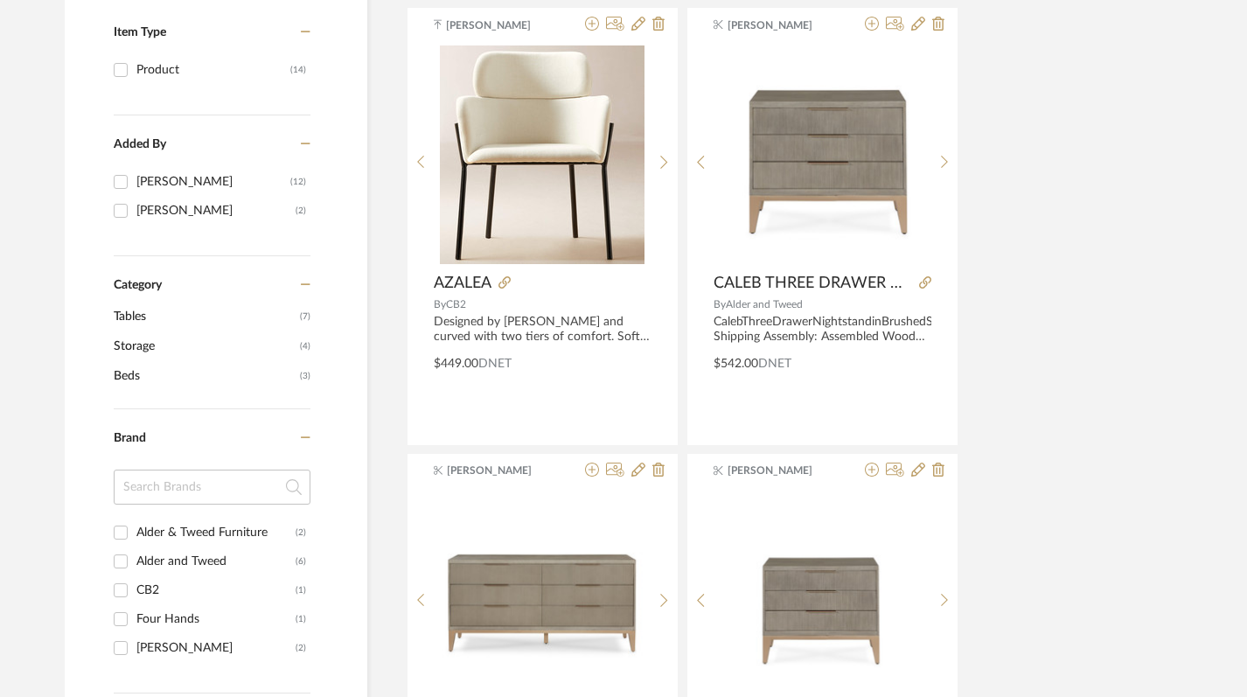
scroll to position [236, 0]
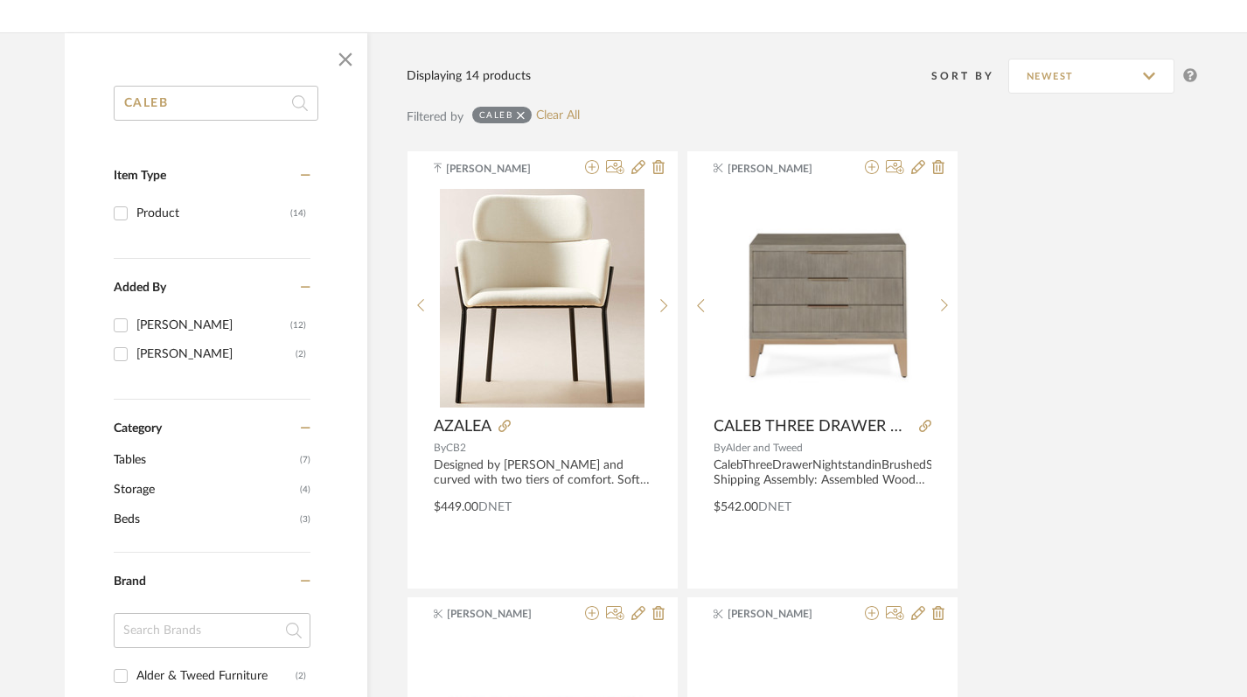
drag, startPoint x: 182, startPoint y: 101, endPoint x: 100, endPoint y: 102, distance: 82.2
click at [101, 101] on div "CALEB Item Type Product (14) Added By Keith Benham (12) Mauro Segabinazzi (2) C…" at bounding box center [216, 679] width 303 height 1187
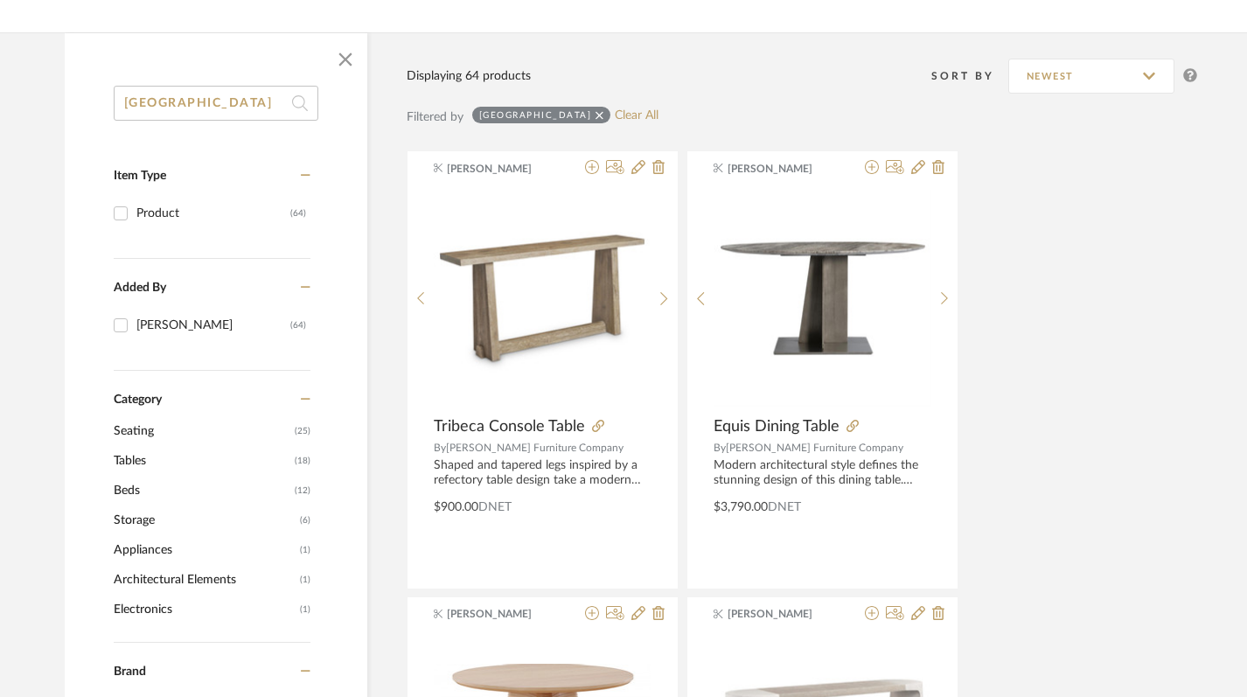
drag, startPoint x: 203, startPoint y: 101, endPoint x: 32, endPoint y: 87, distance: 171.1
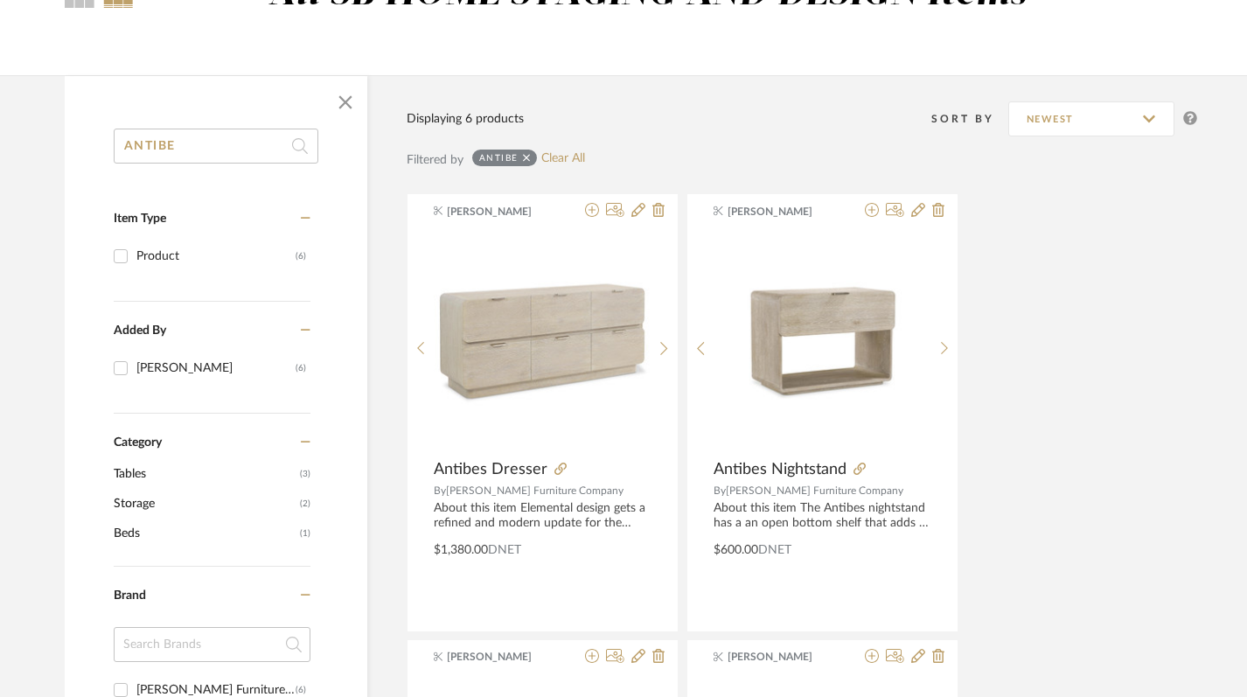
scroll to position [122, 0]
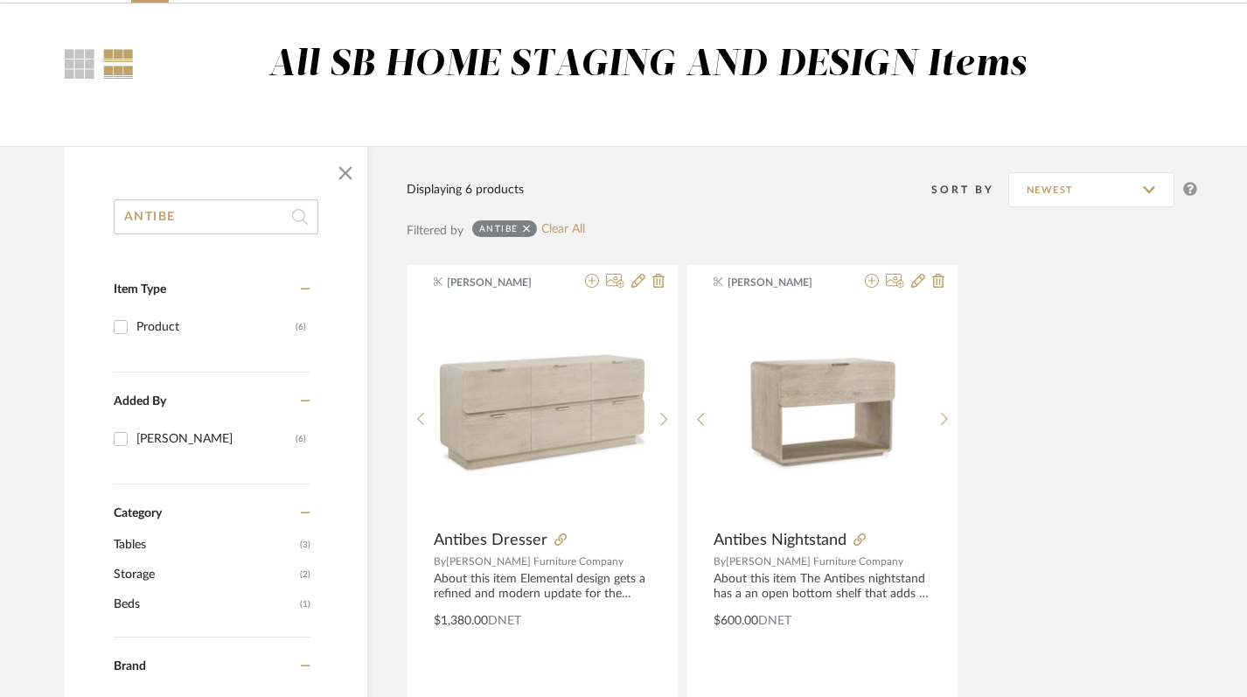
drag, startPoint x: 185, startPoint y: 212, endPoint x: 73, endPoint y: 218, distance: 113.0
click at [74, 218] on div "ANTIBE Item Type Product (6) Added By Keith Benham (6) Category Tables (3) Stor…" at bounding box center [216, 706] width 303 height 1014
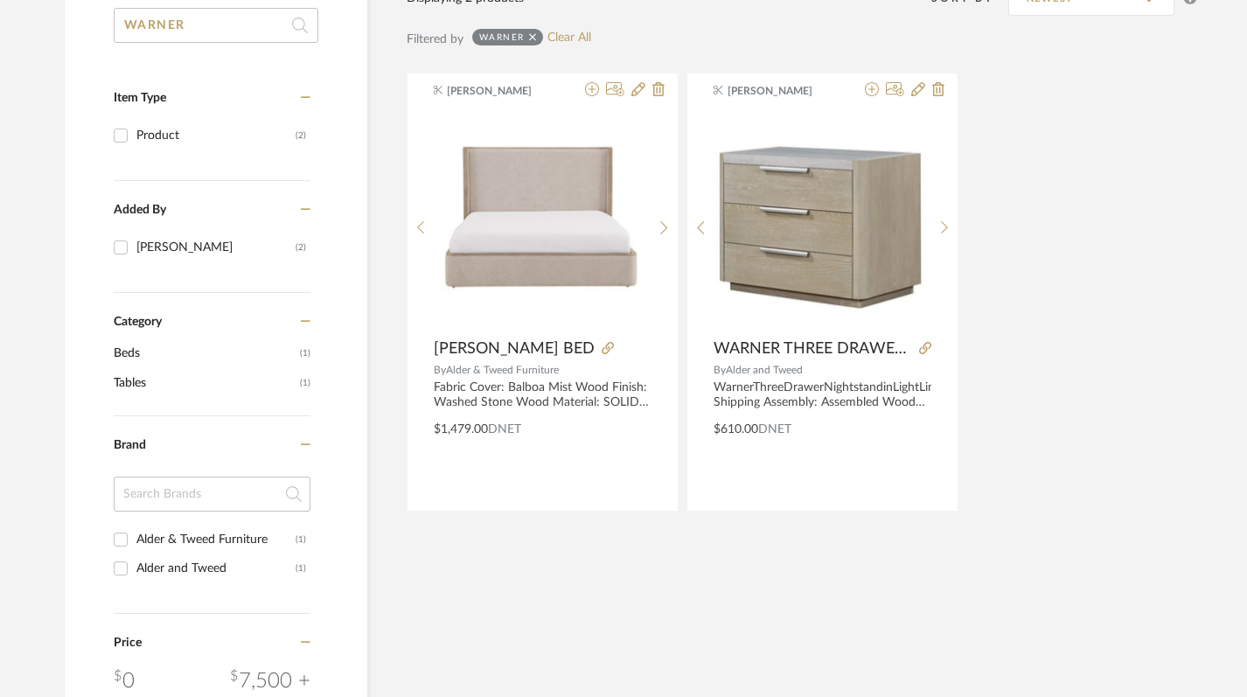
scroll to position [220, 0]
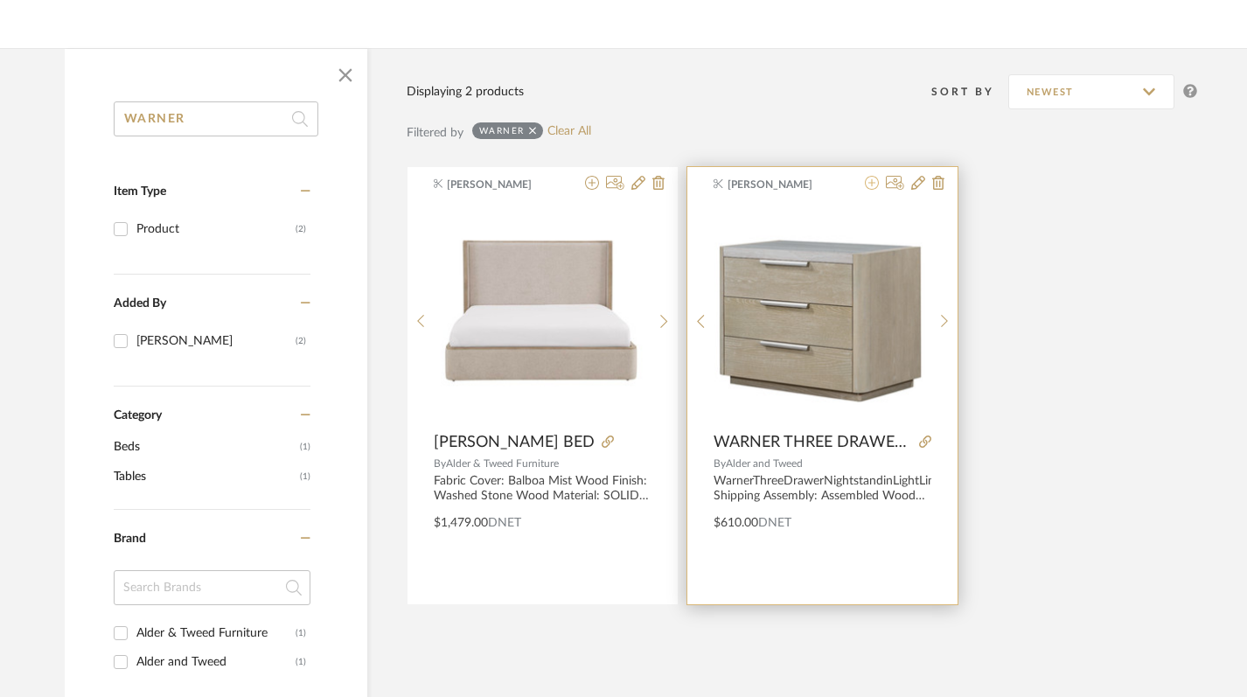
type input "WARNER"
click at [872, 186] on icon at bounding box center [872, 183] width 14 height 14
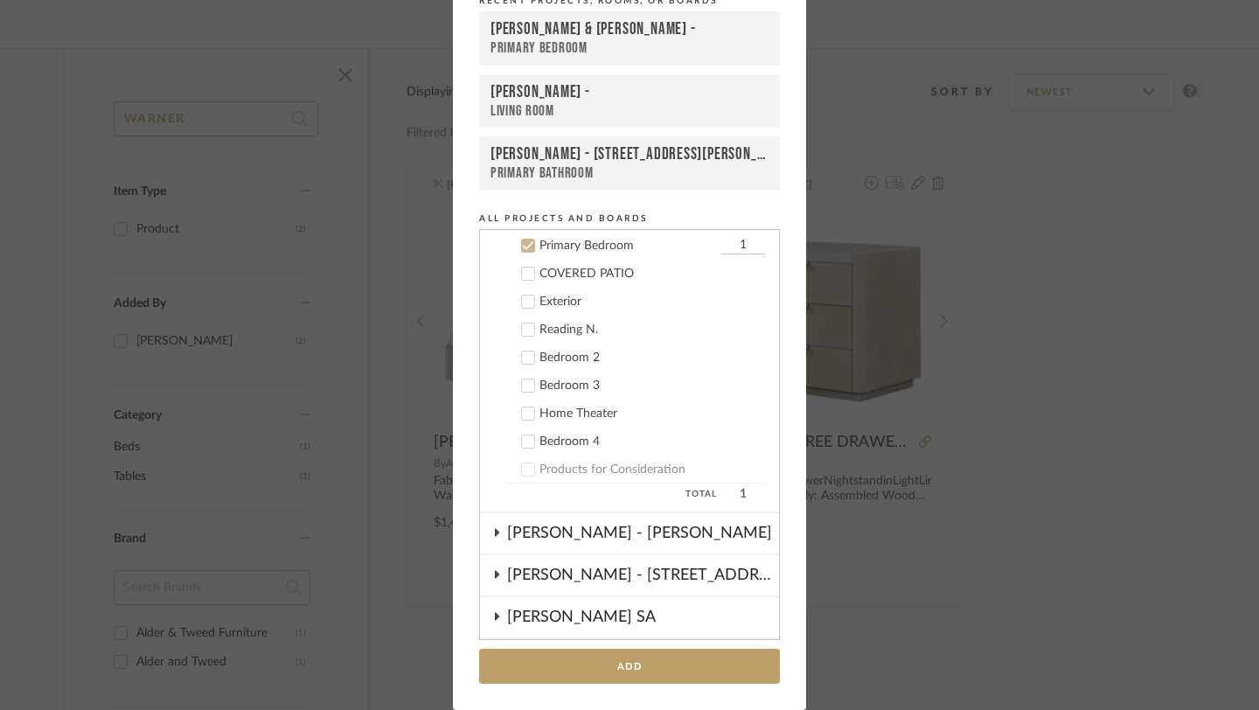
scroll to position [561, 0]
click at [657, 669] on button "Add" at bounding box center [629, 667] width 301 height 36
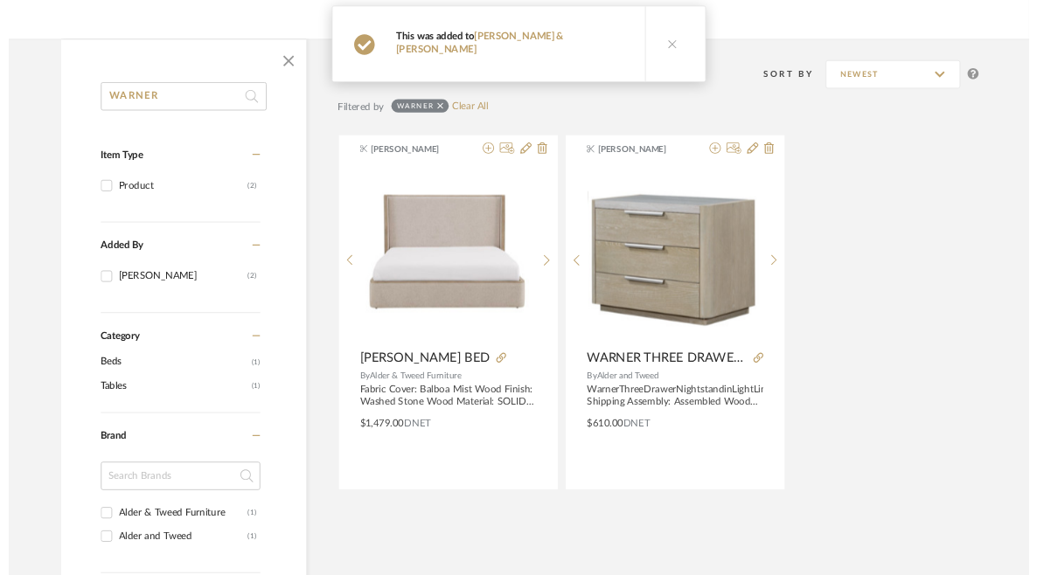
scroll to position [220, 0]
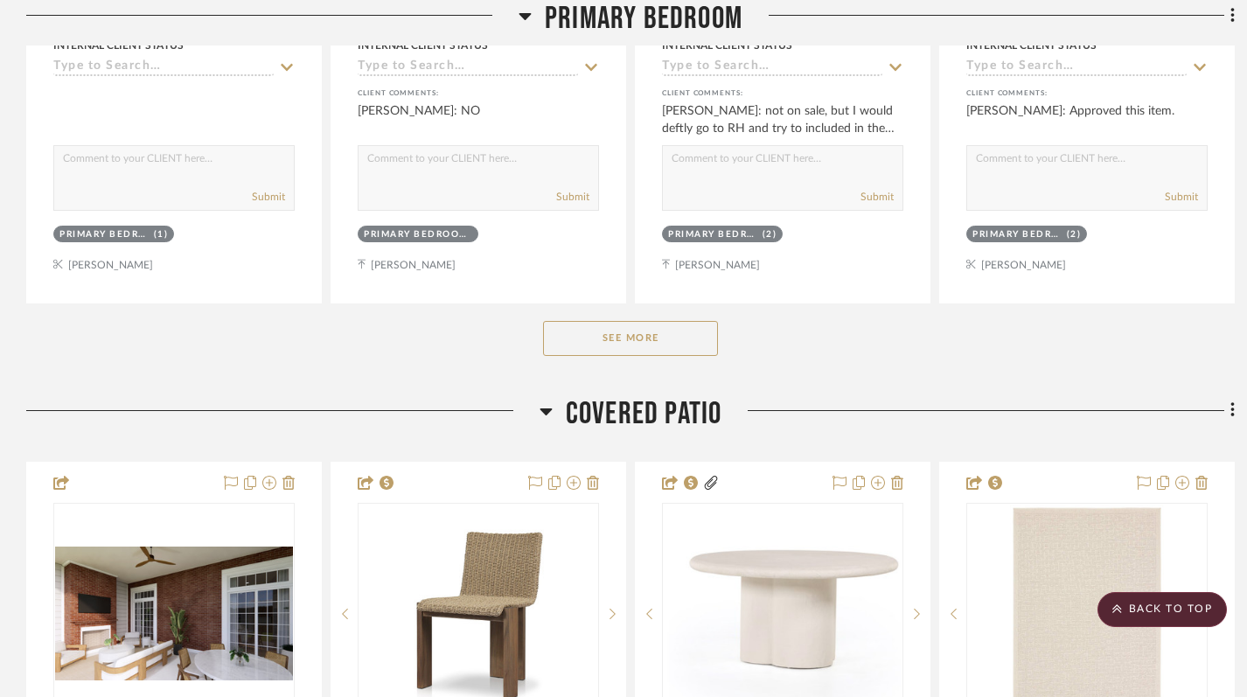
scroll to position [2256, 0]
click at [625, 322] on button "See More" at bounding box center [630, 339] width 175 height 35
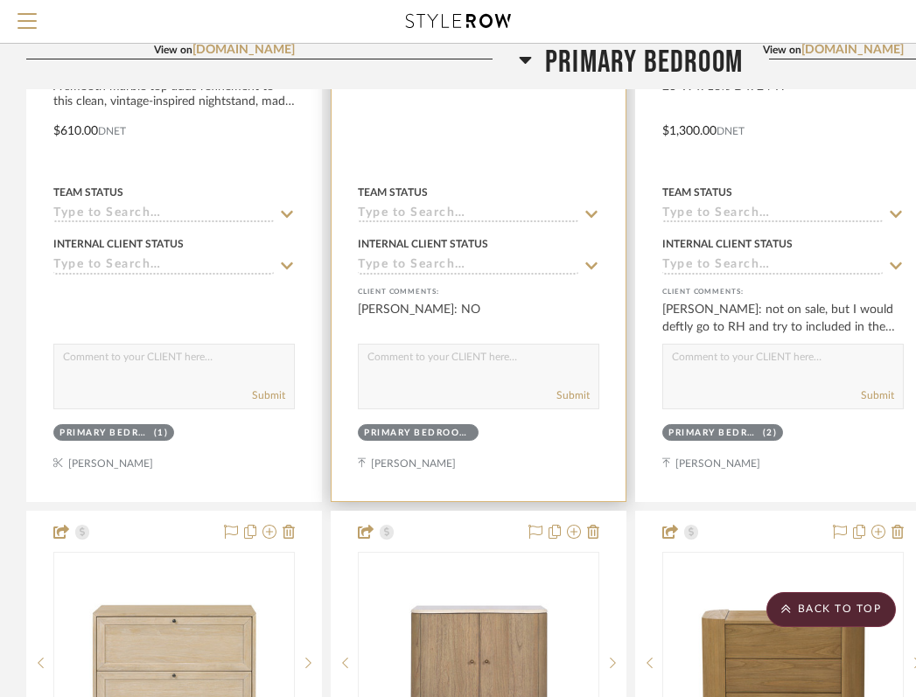
scroll to position [1392, 0]
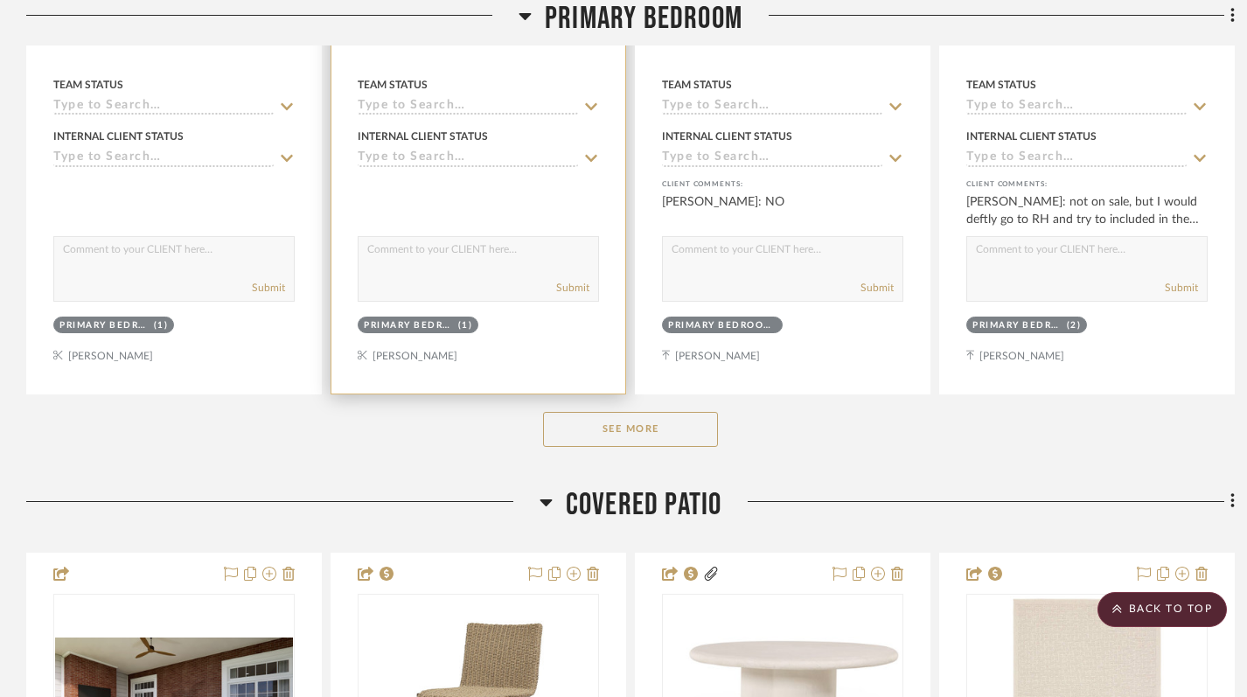
scroll to position [2180, 0]
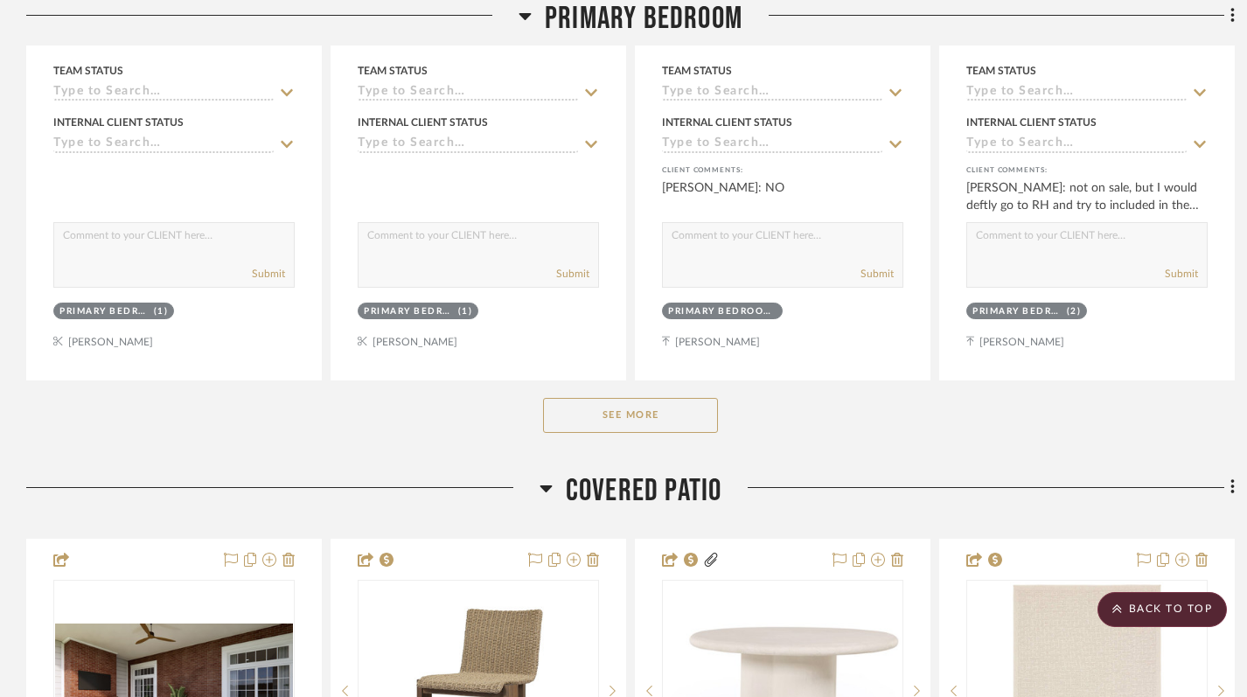
click at [626, 398] on button "See More" at bounding box center [630, 415] width 175 height 35
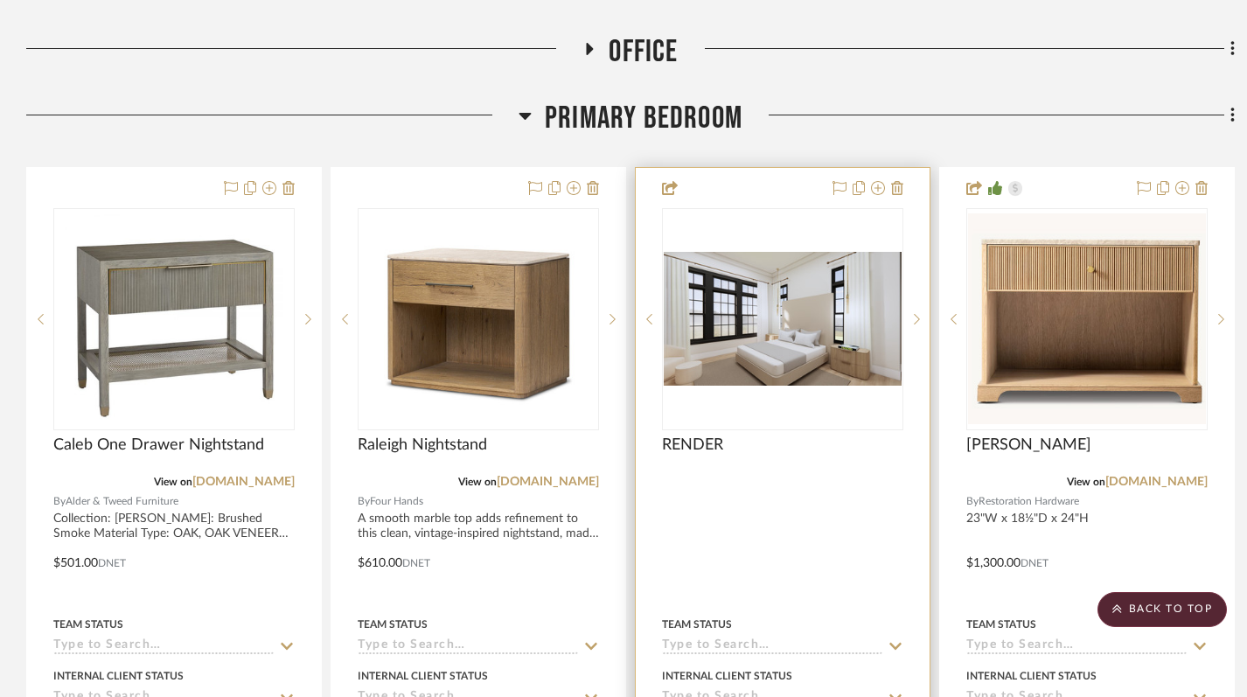
scroll to position [1627, 0]
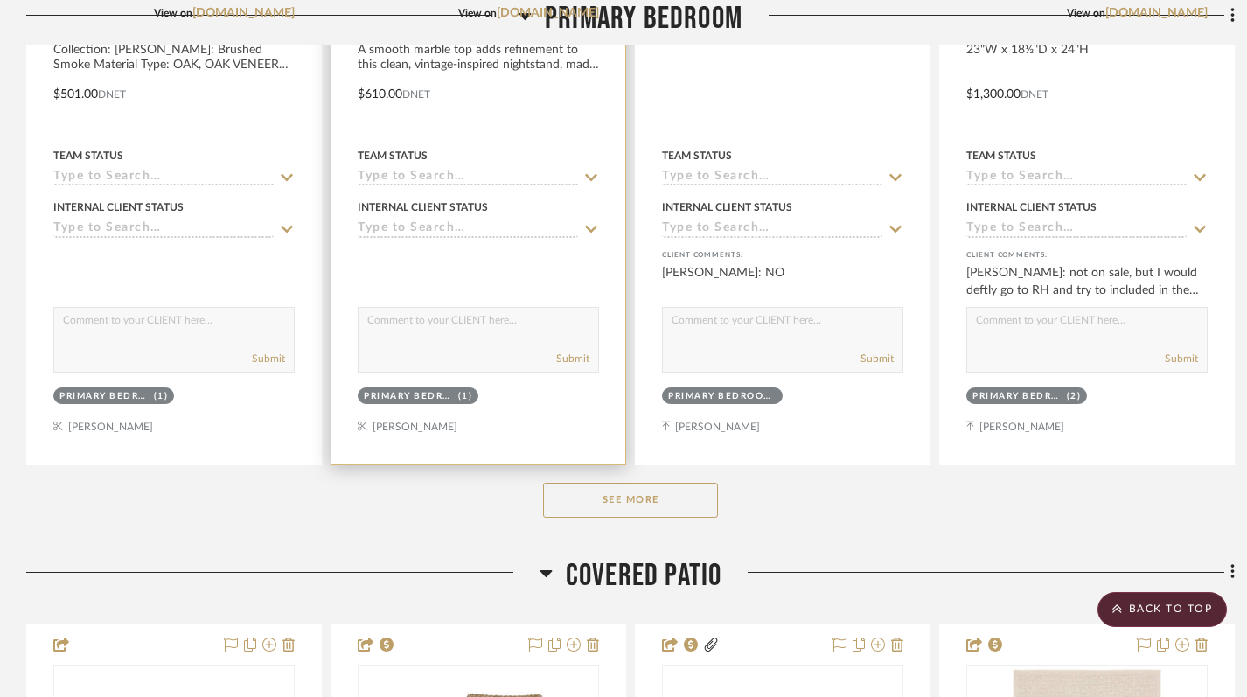
scroll to position [2330, 0]
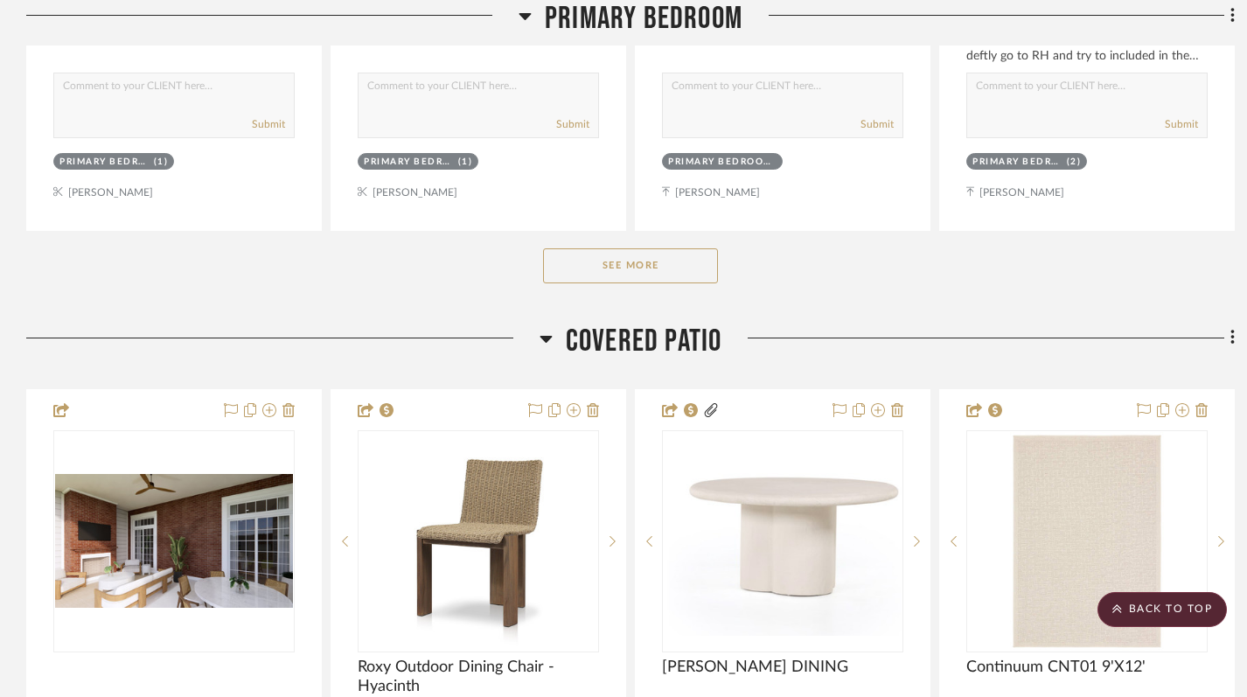
click at [672, 248] on button "See More" at bounding box center [630, 265] width 175 height 35
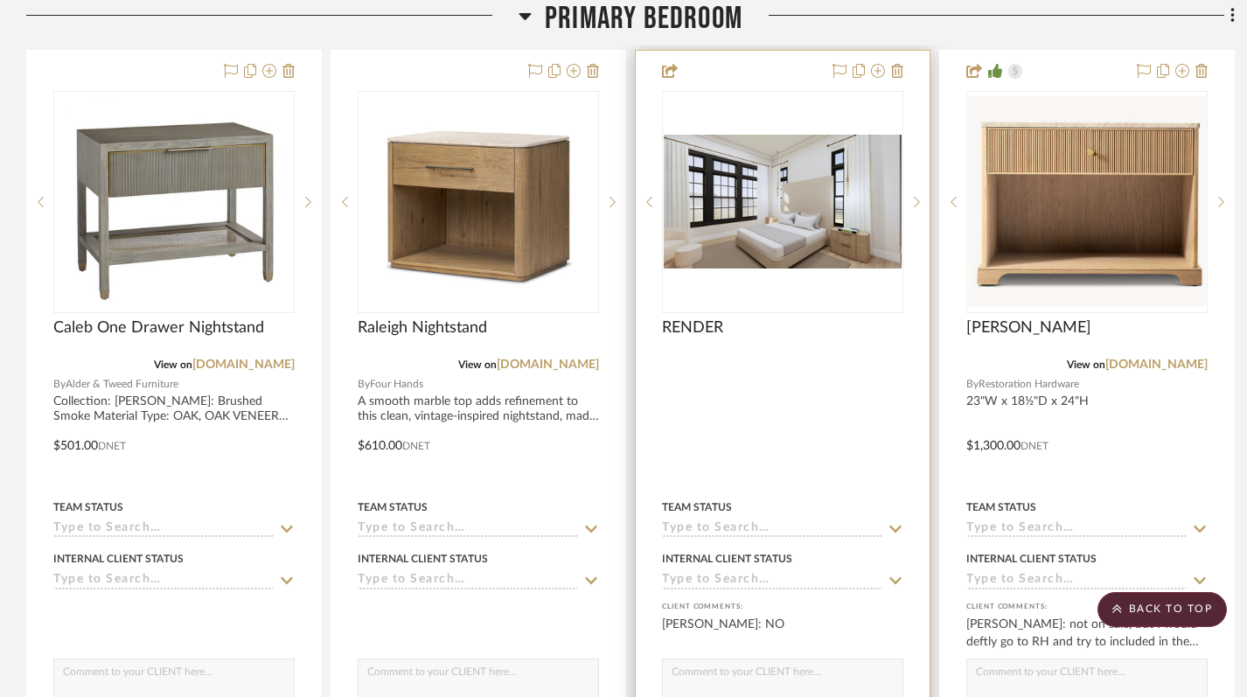
scroll to position [1731, 0]
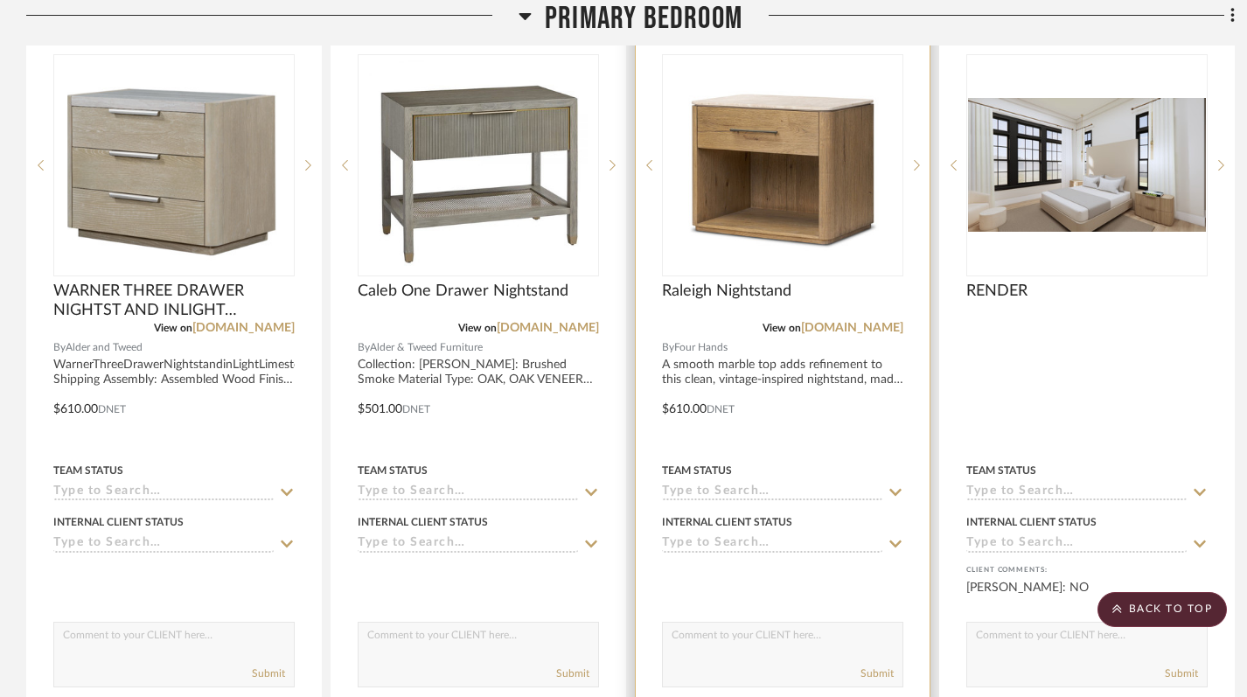
scroll to position [1777, 0]
